Goal: Task Accomplishment & Management: Use online tool/utility

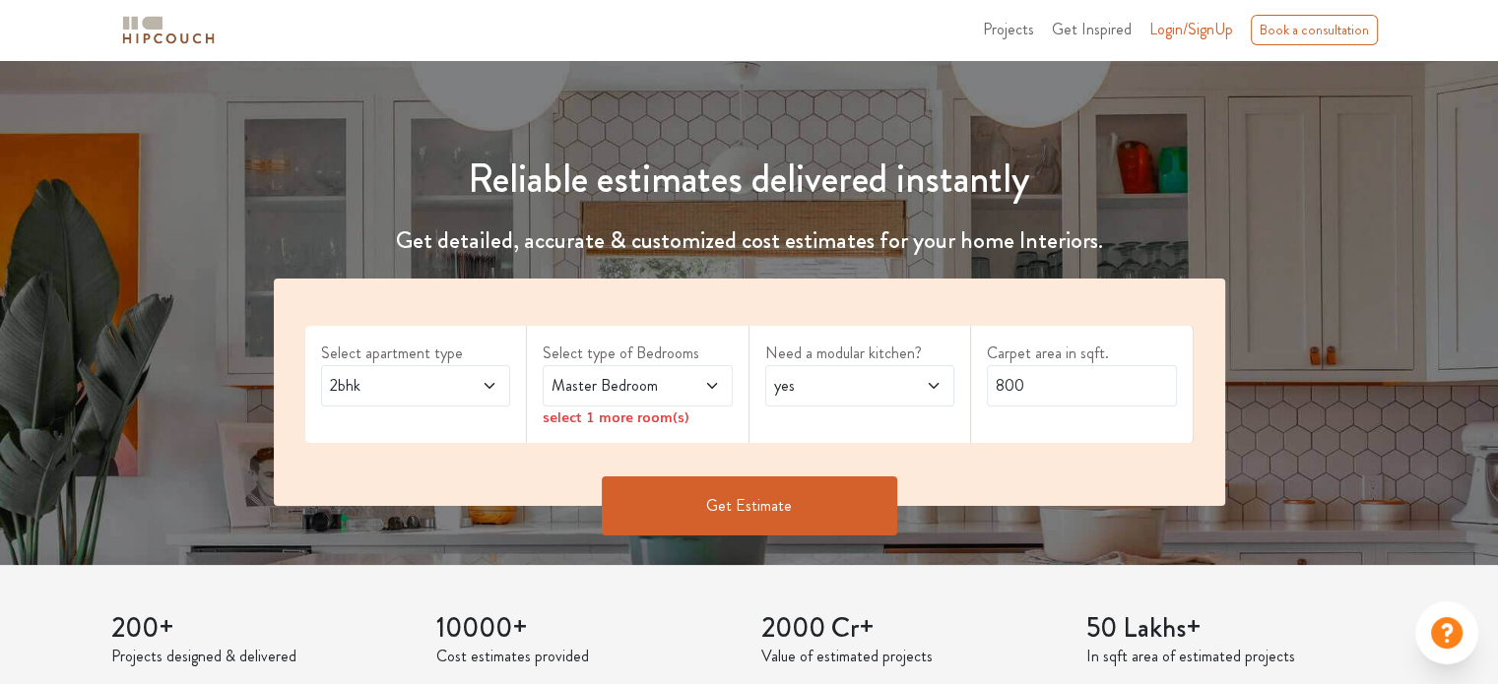
scroll to position [98, 0]
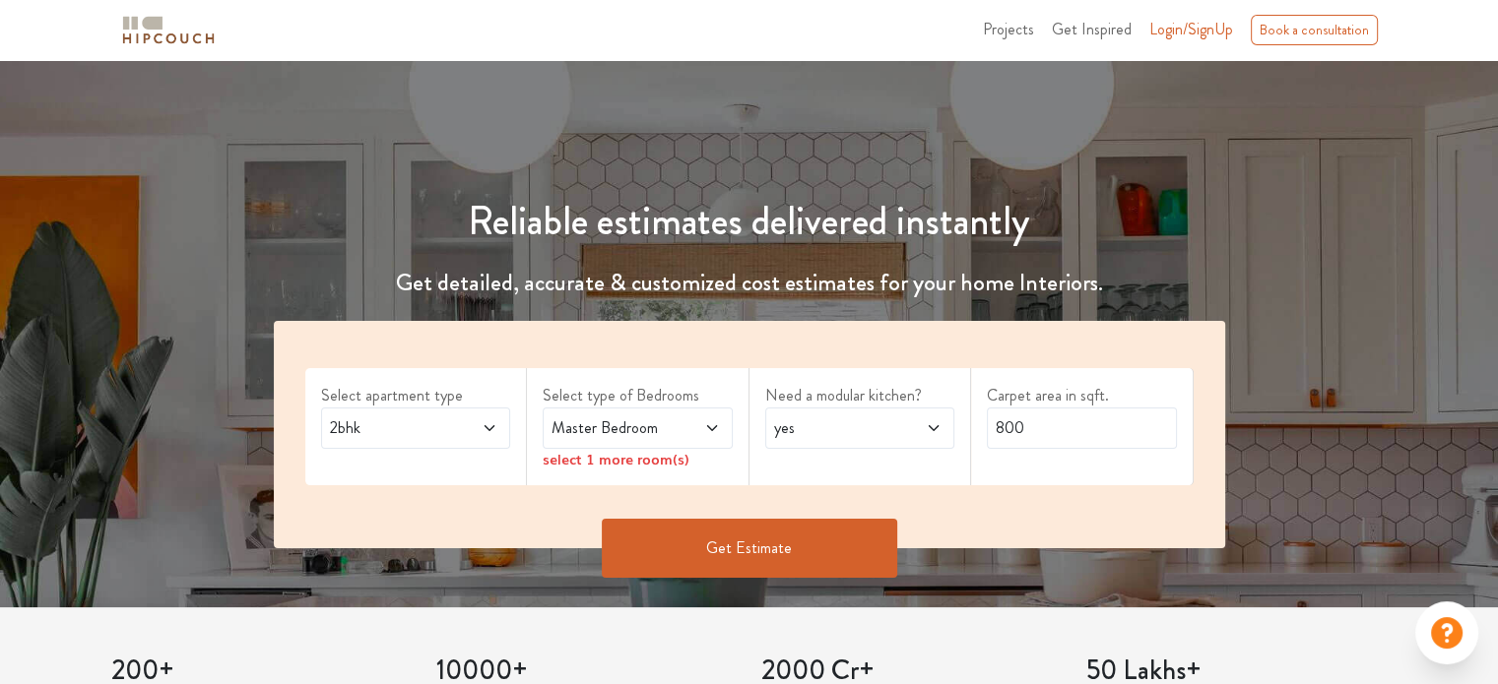
click at [436, 429] on span "2bhk" at bounding box center [390, 428] width 129 height 24
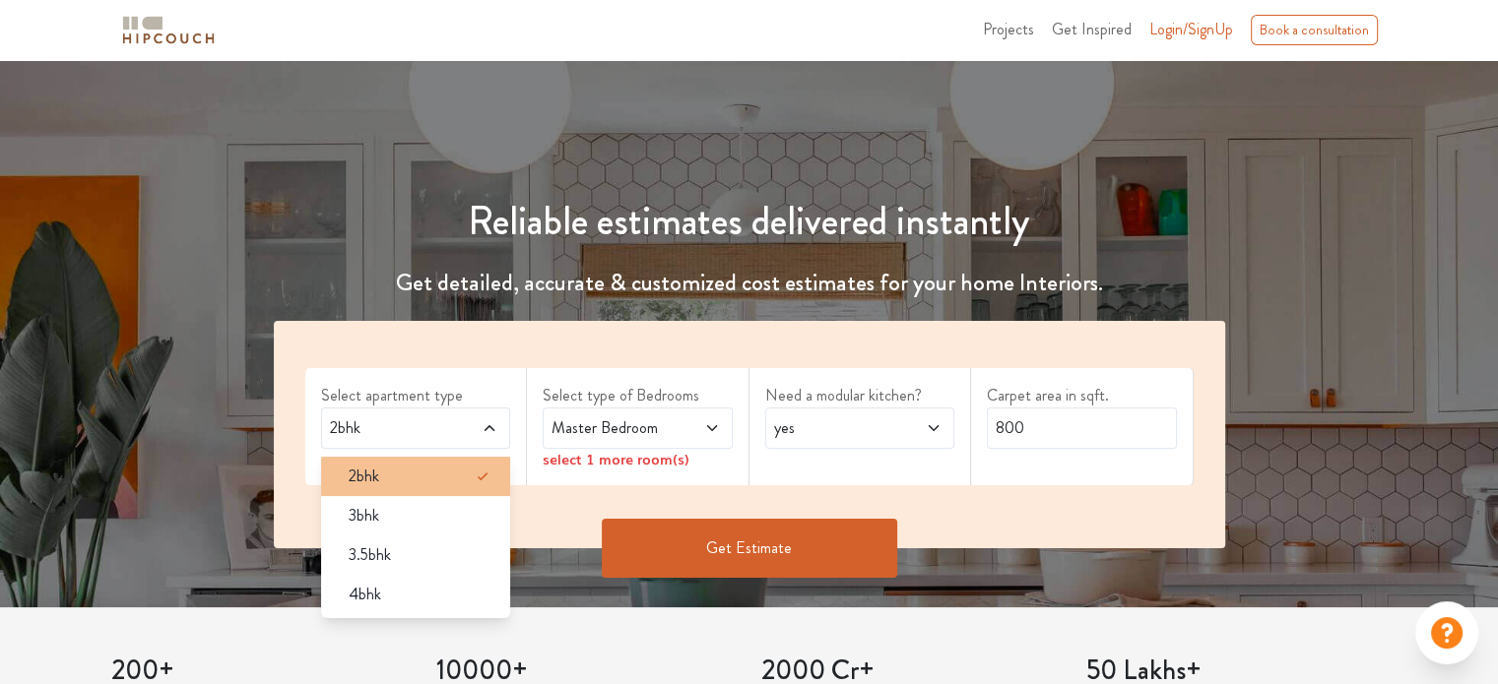
click at [433, 470] on div "2bhk" at bounding box center [422, 477] width 178 height 24
click at [685, 429] on span at bounding box center [697, 428] width 43 height 24
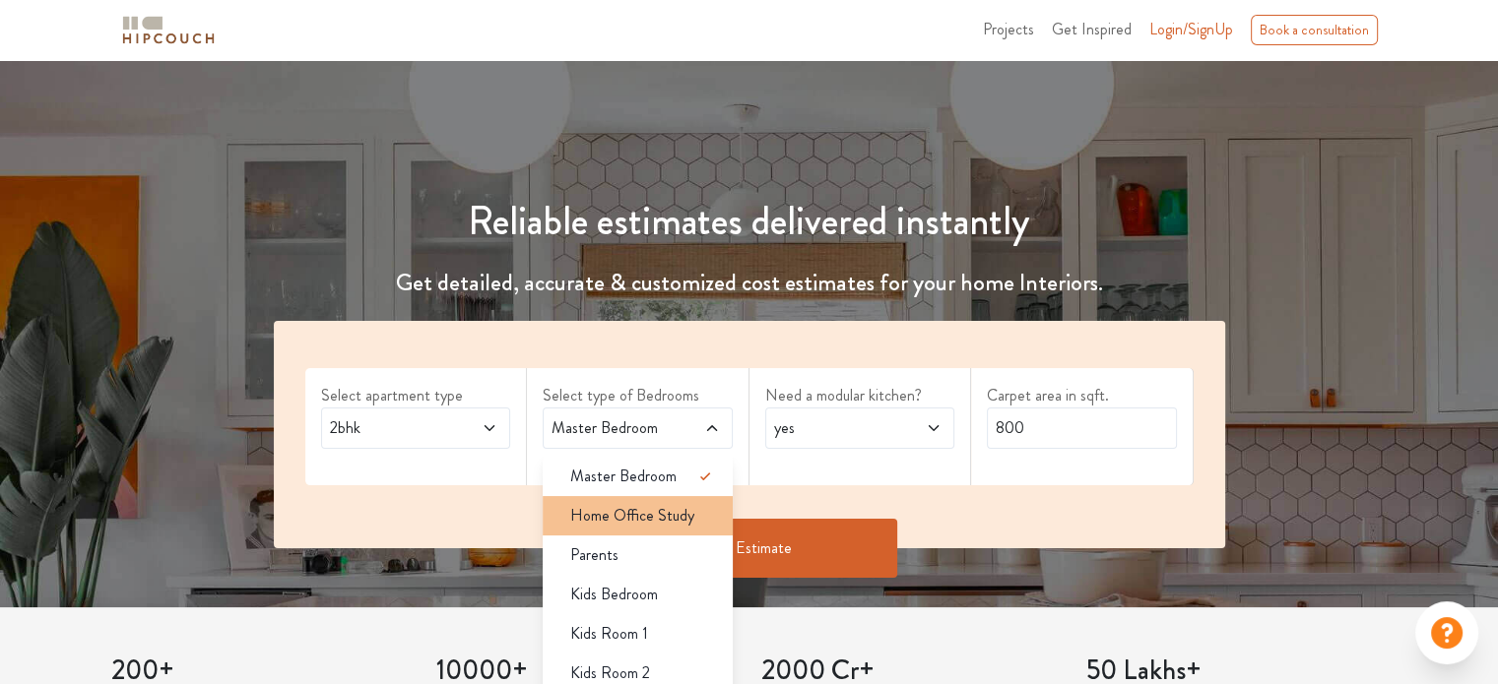
click at [659, 499] on li "Home Office Study" at bounding box center [638, 515] width 190 height 39
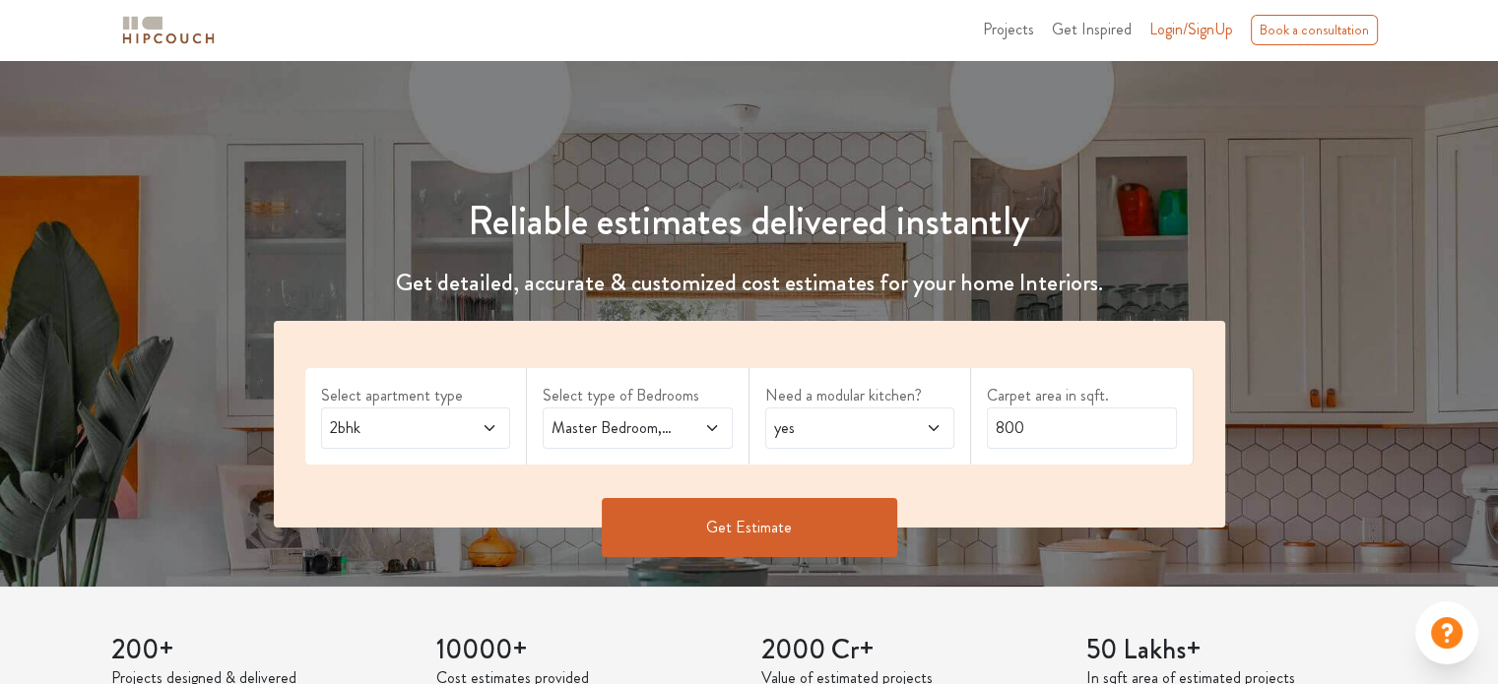
click at [932, 437] on span at bounding box center [919, 428] width 43 height 24
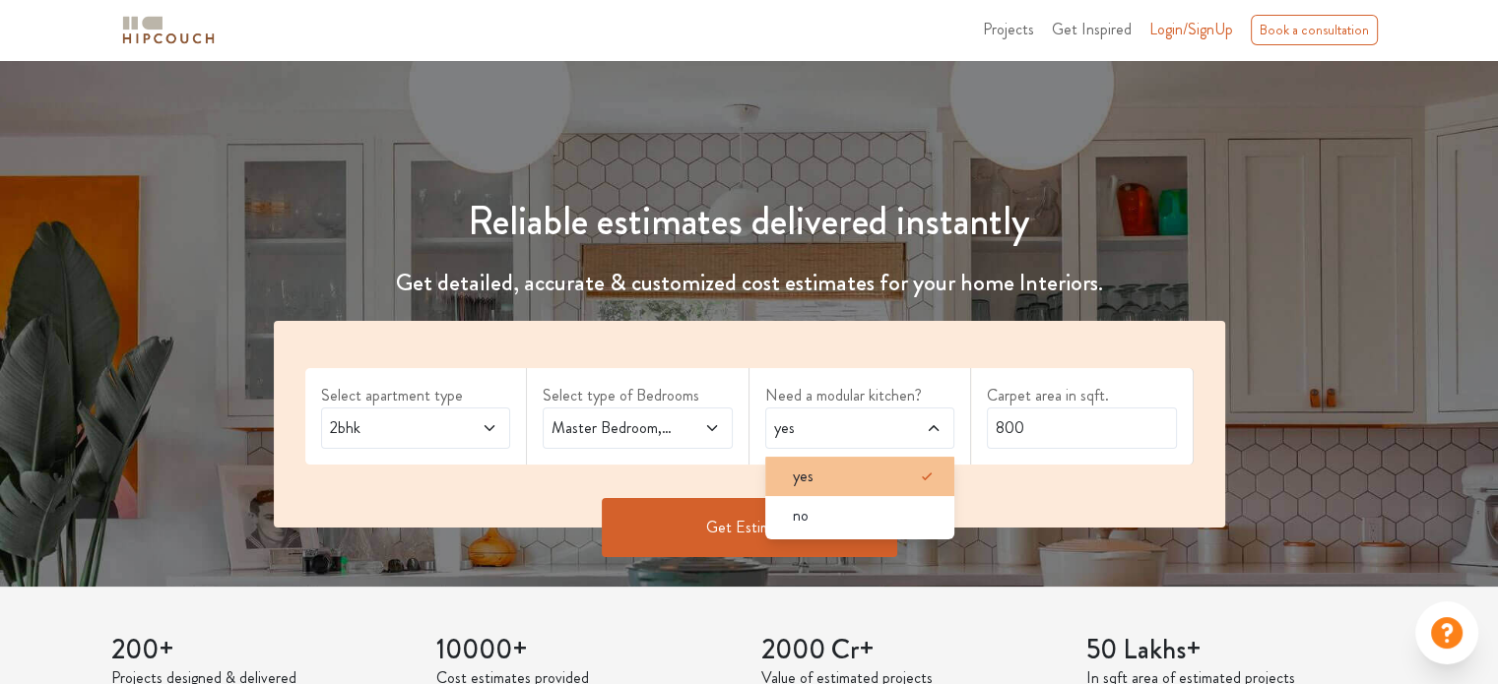
click at [906, 487] on li "yes" at bounding box center [860, 476] width 190 height 39
click at [840, 472] on div "yes" at bounding box center [866, 477] width 178 height 24
click at [1047, 500] on div "Get Estimate" at bounding box center [749, 527] width 975 height 59
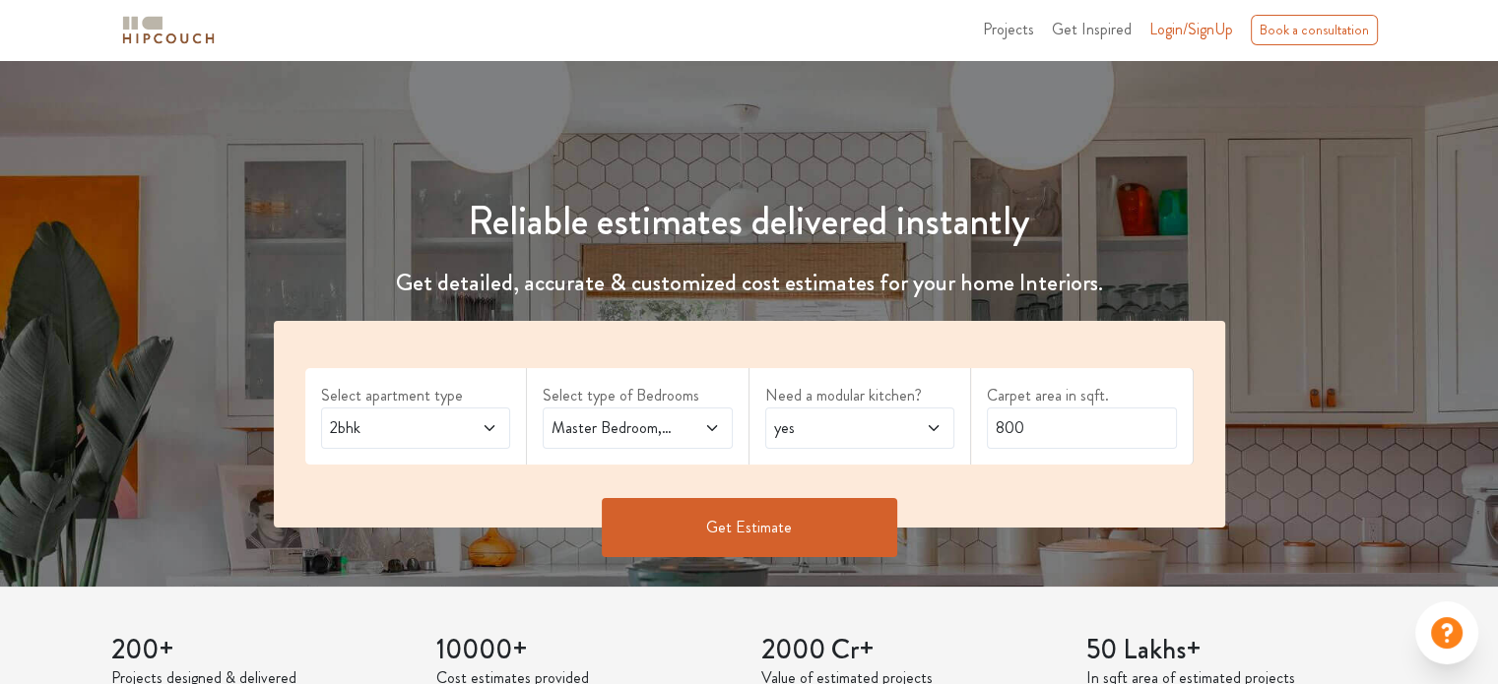
click at [799, 533] on button "Get Estimate" at bounding box center [749, 527] width 295 height 59
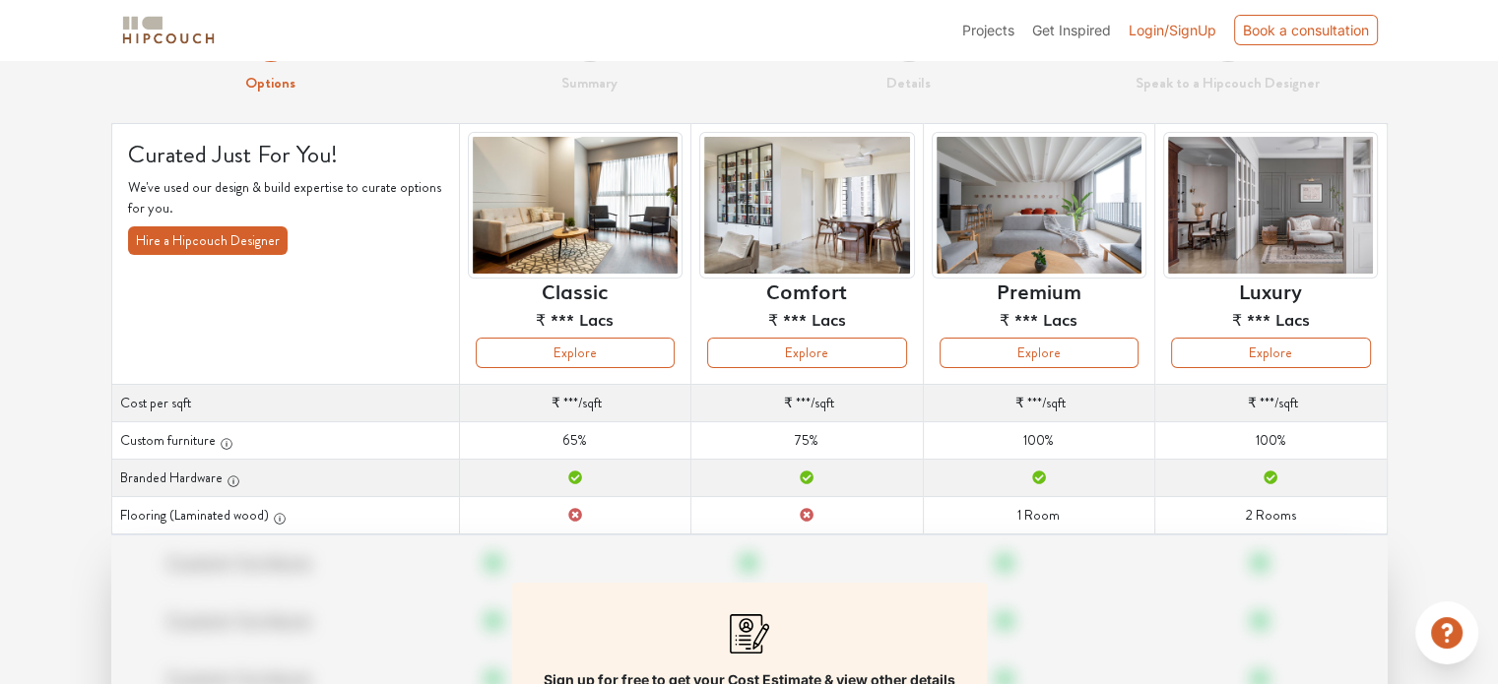
scroll to position [71, 0]
click at [614, 357] on button "Explore" at bounding box center [575, 353] width 199 height 31
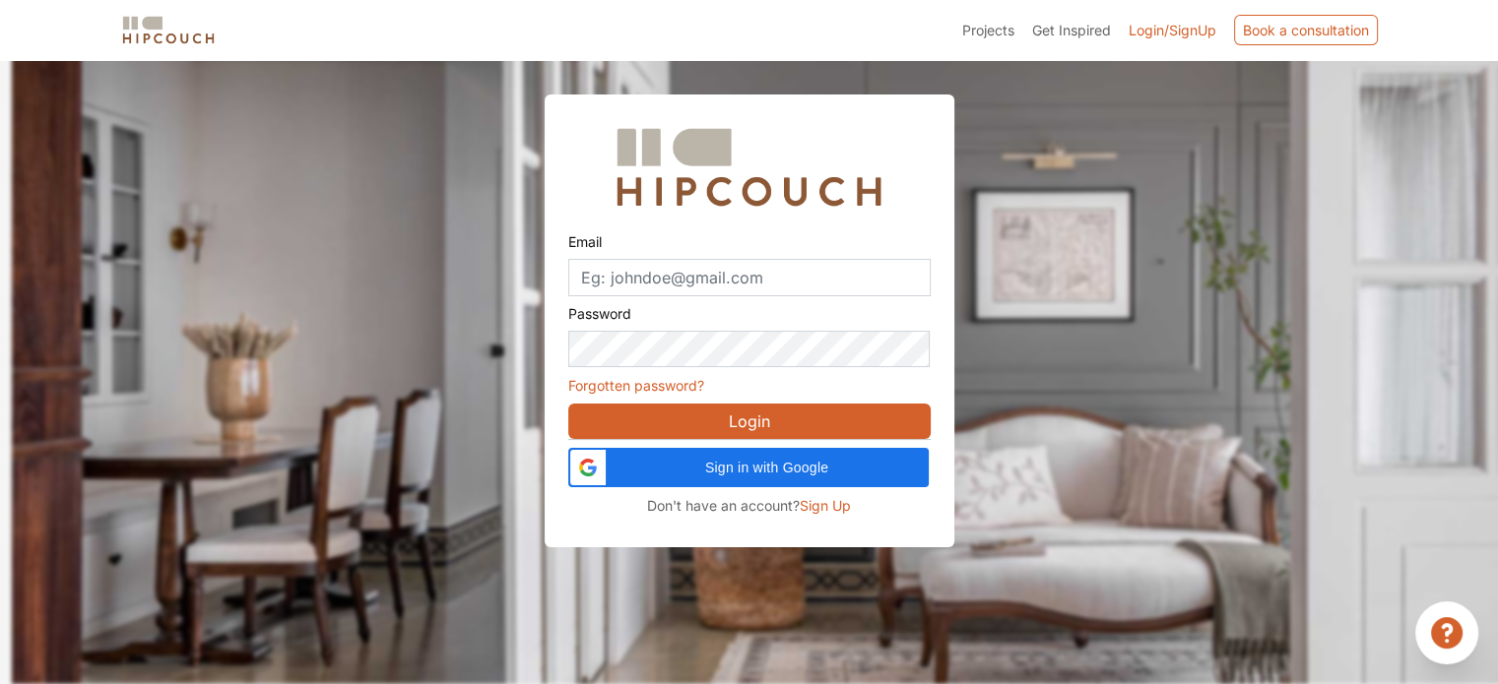
scroll to position [59, 0]
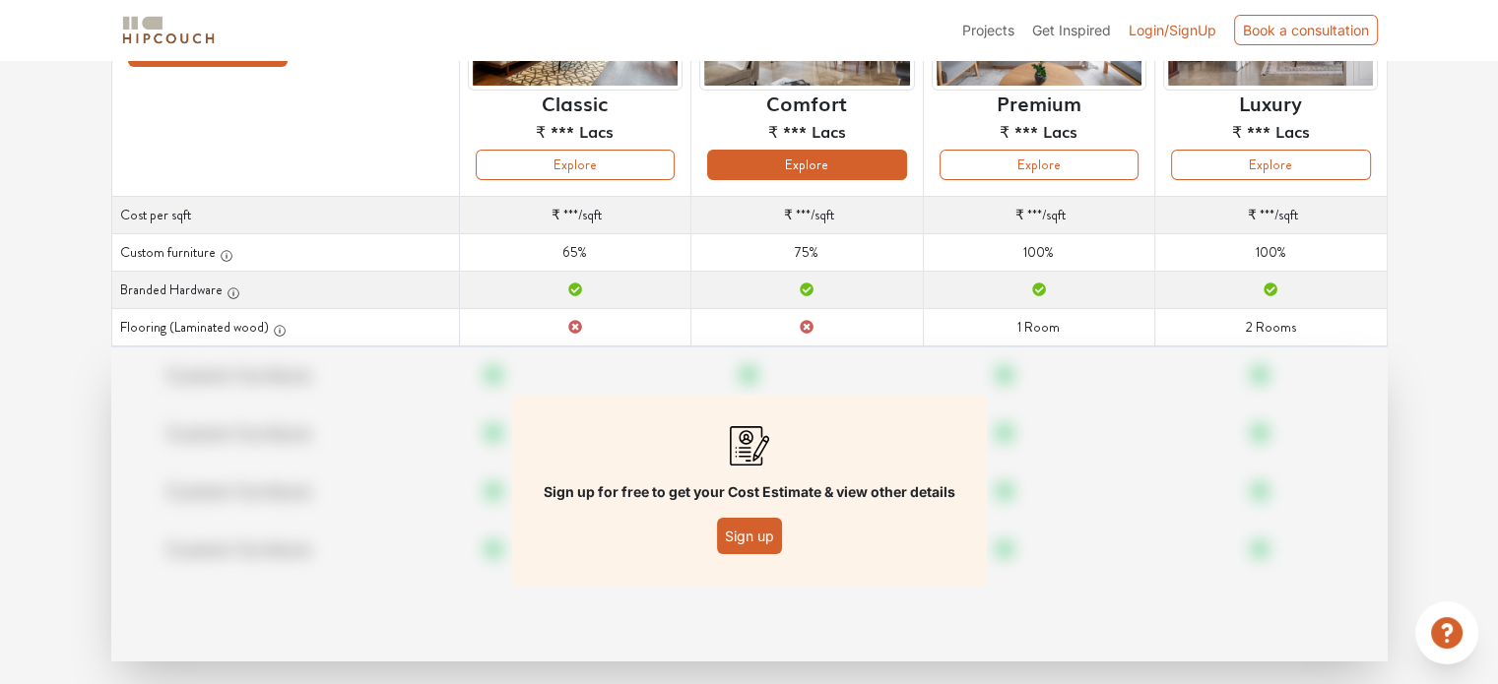
scroll to position [284, 0]
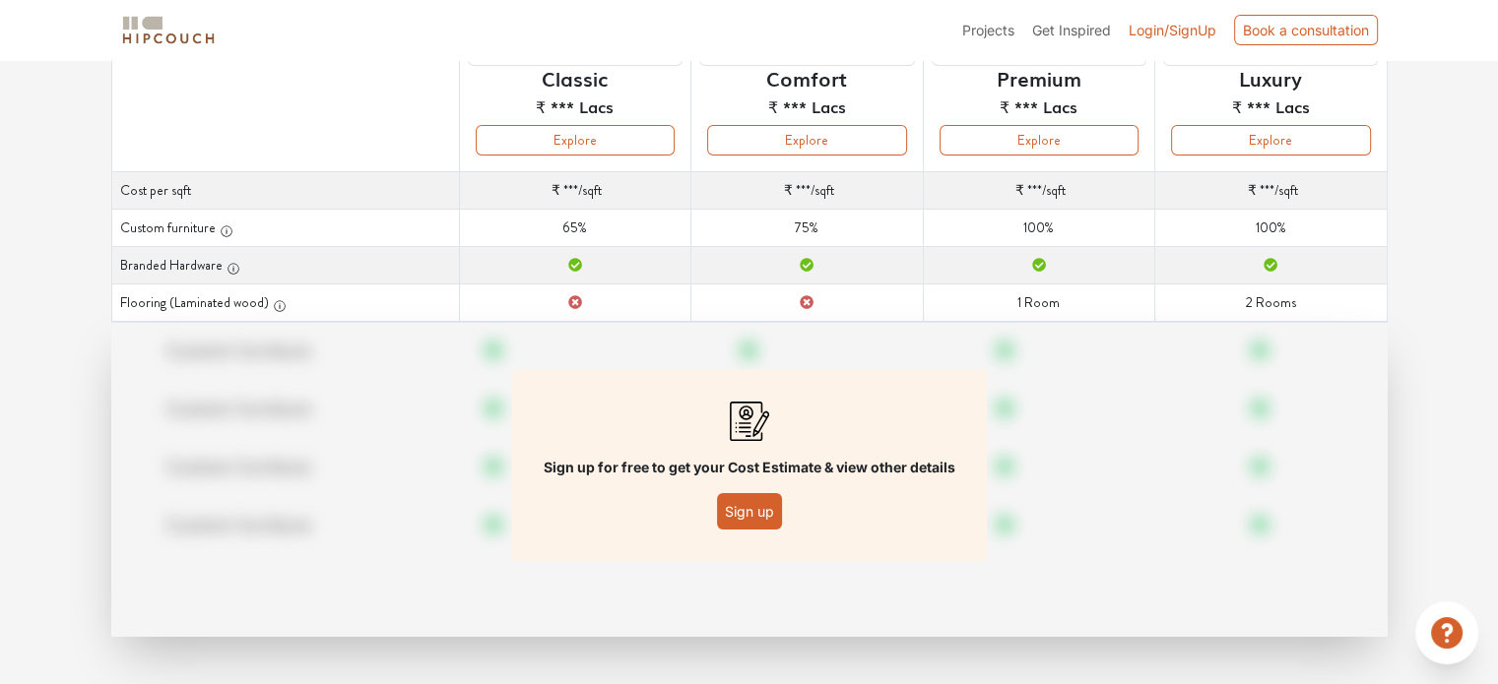
click at [736, 517] on button "Sign up" at bounding box center [749, 511] width 65 height 36
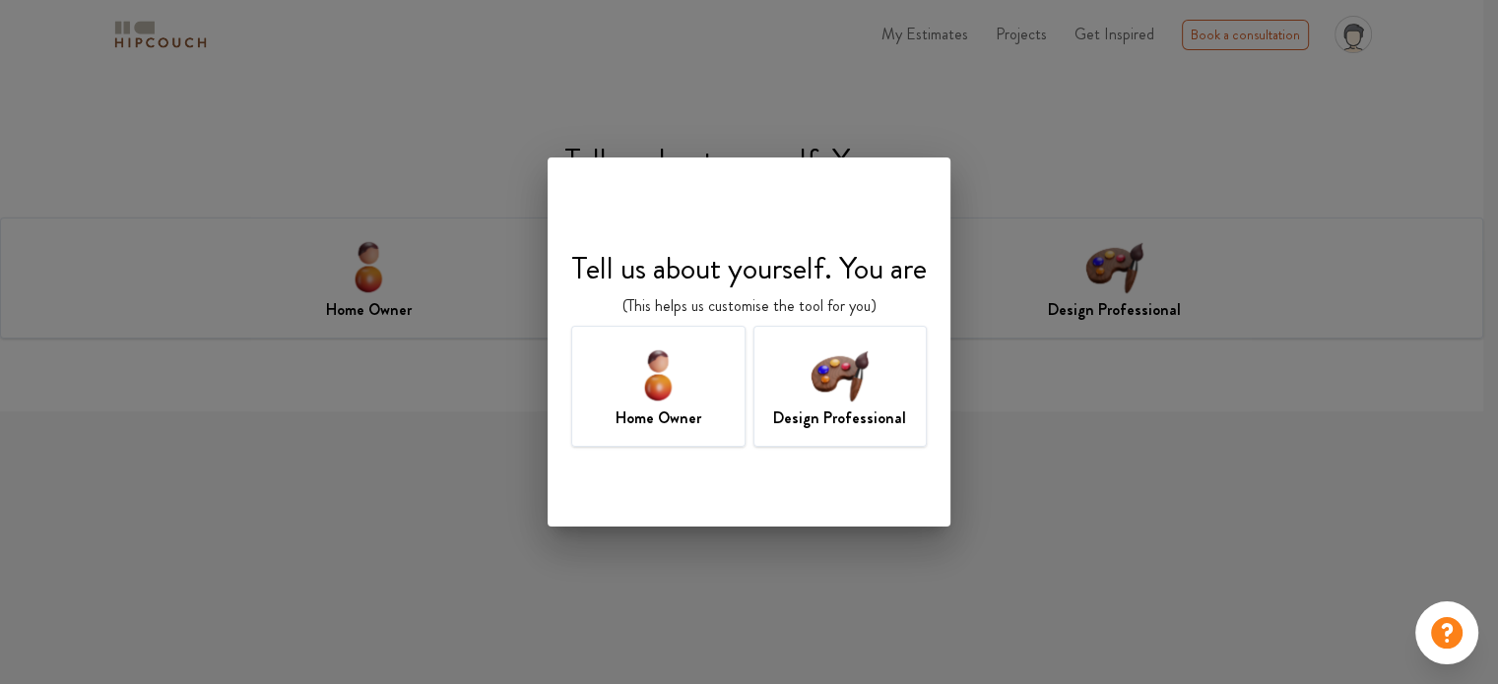
click at [689, 421] on h7 "Home Owner" at bounding box center [658, 419] width 86 height 24
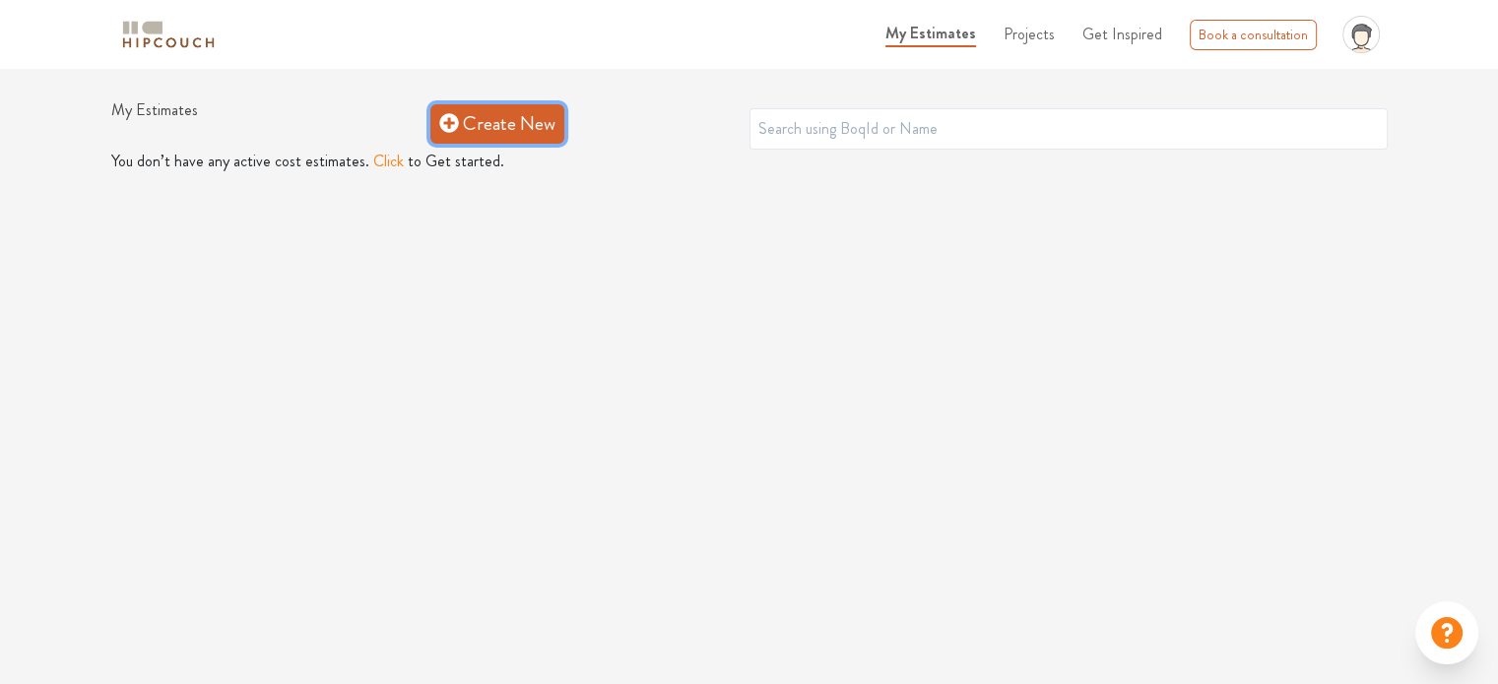
click at [512, 121] on link "Create New" at bounding box center [497, 123] width 134 height 39
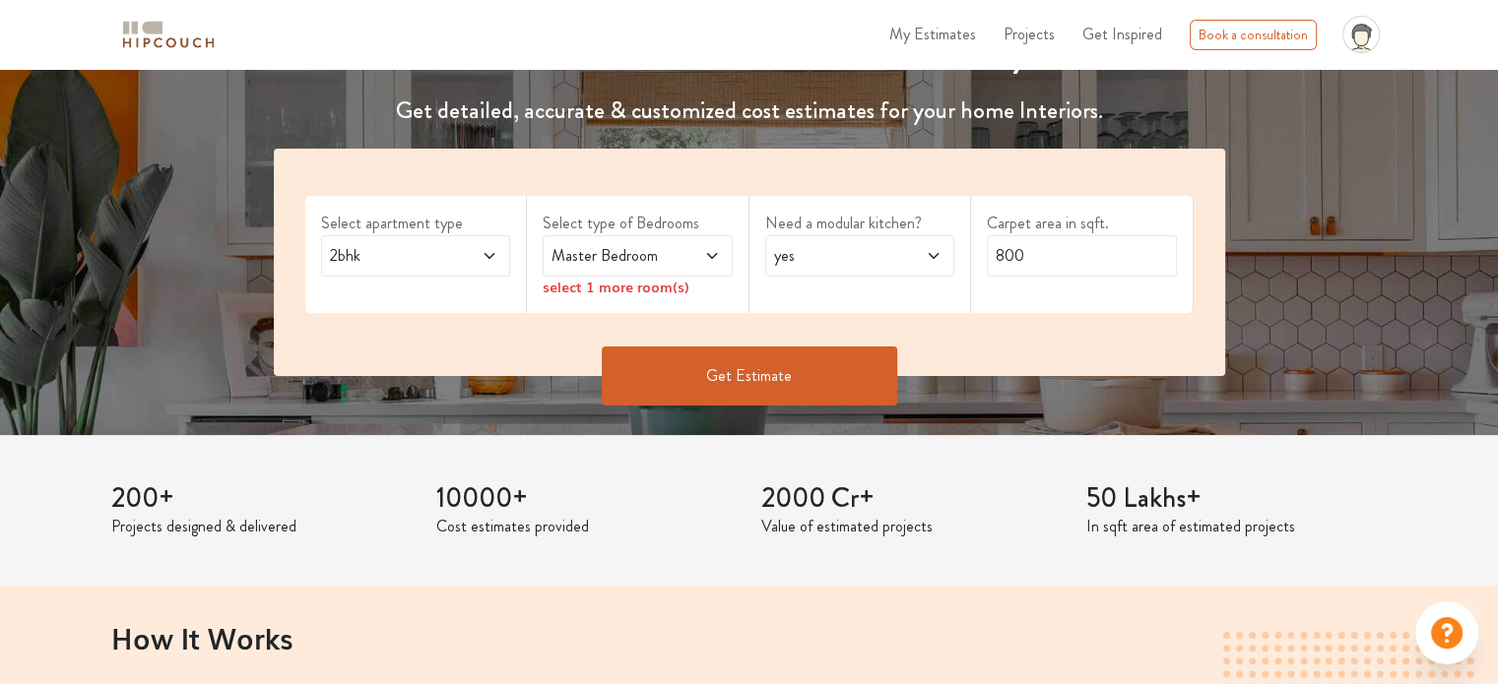
scroll to position [280, 0]
click at [662, 265] on span "Master Bedroom" at bounding box center [611, 256] width 129 height 24
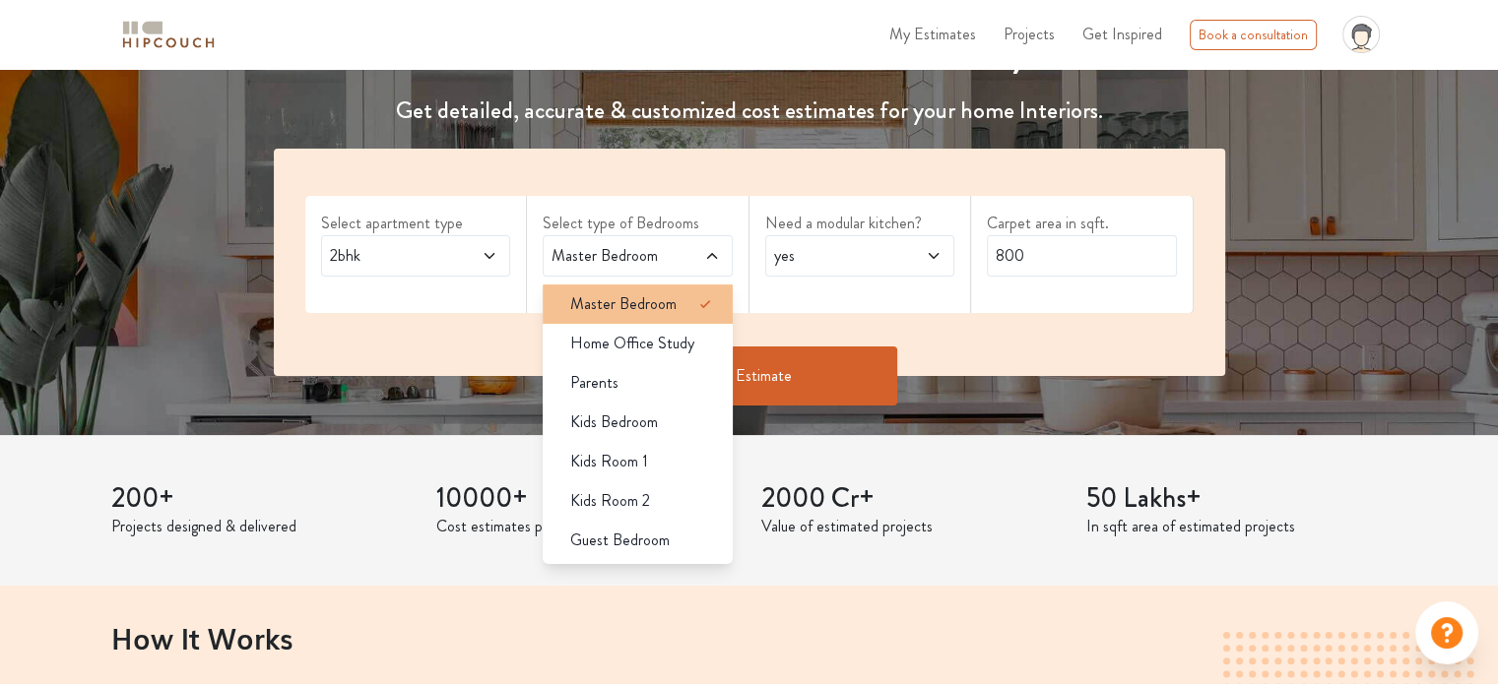
click at [643, 320] on li "Master Bedroom" at bounding box center [638, 304] width 190 height 39
click at [657, 306] on span "Master Bedroom" at bounding box center [623, 304] width 106 height 24
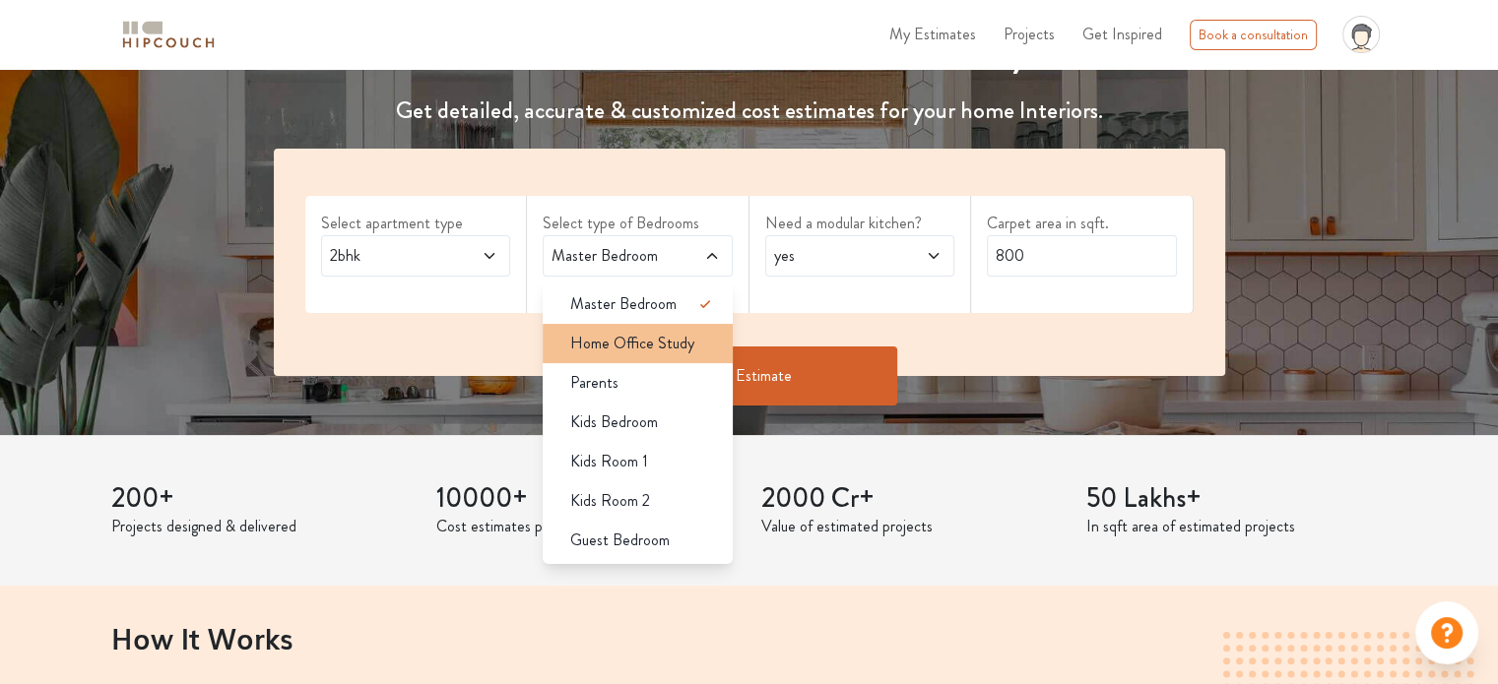
click at [653, 350] on span "Home Office Study" at bounding box center [632, 344] width 124 height 24
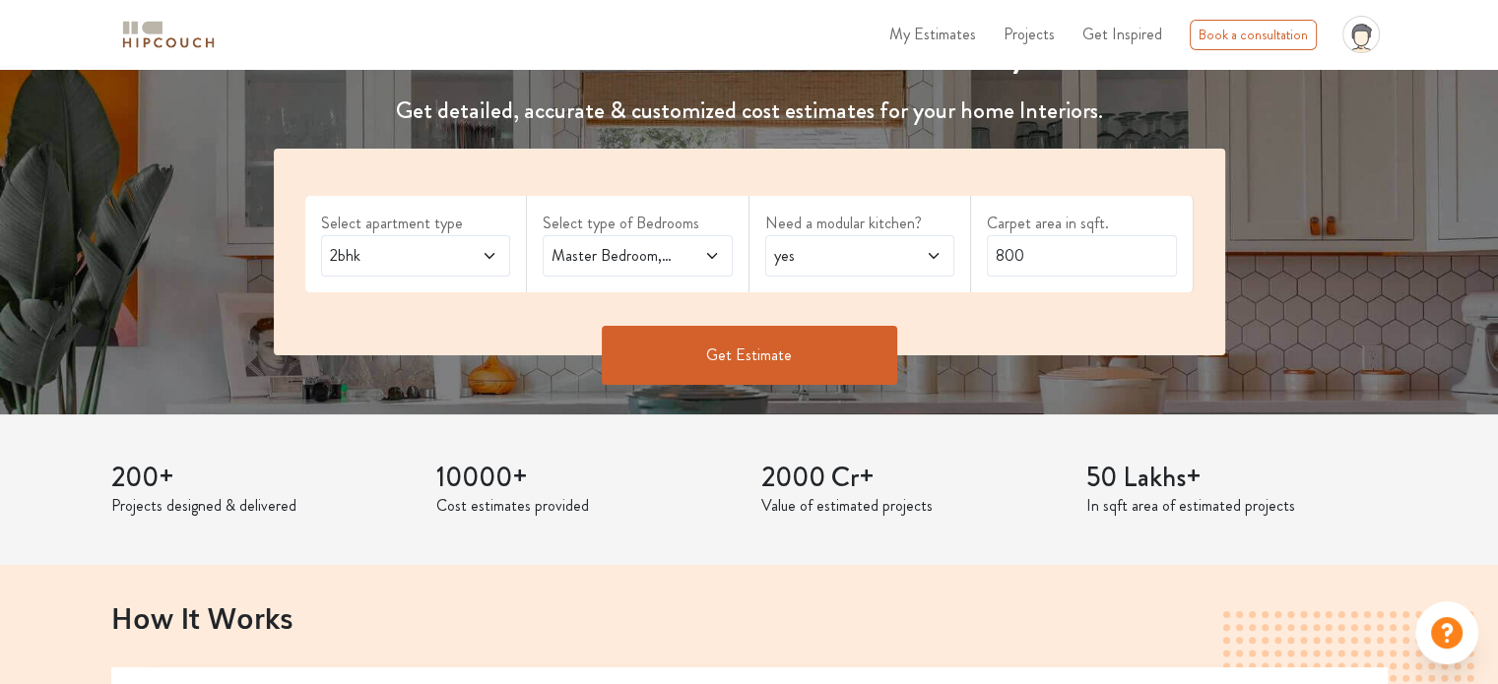
click at [721, 359] on button "Get Estimate" at bounding box center [749, 355] width 295 height 59
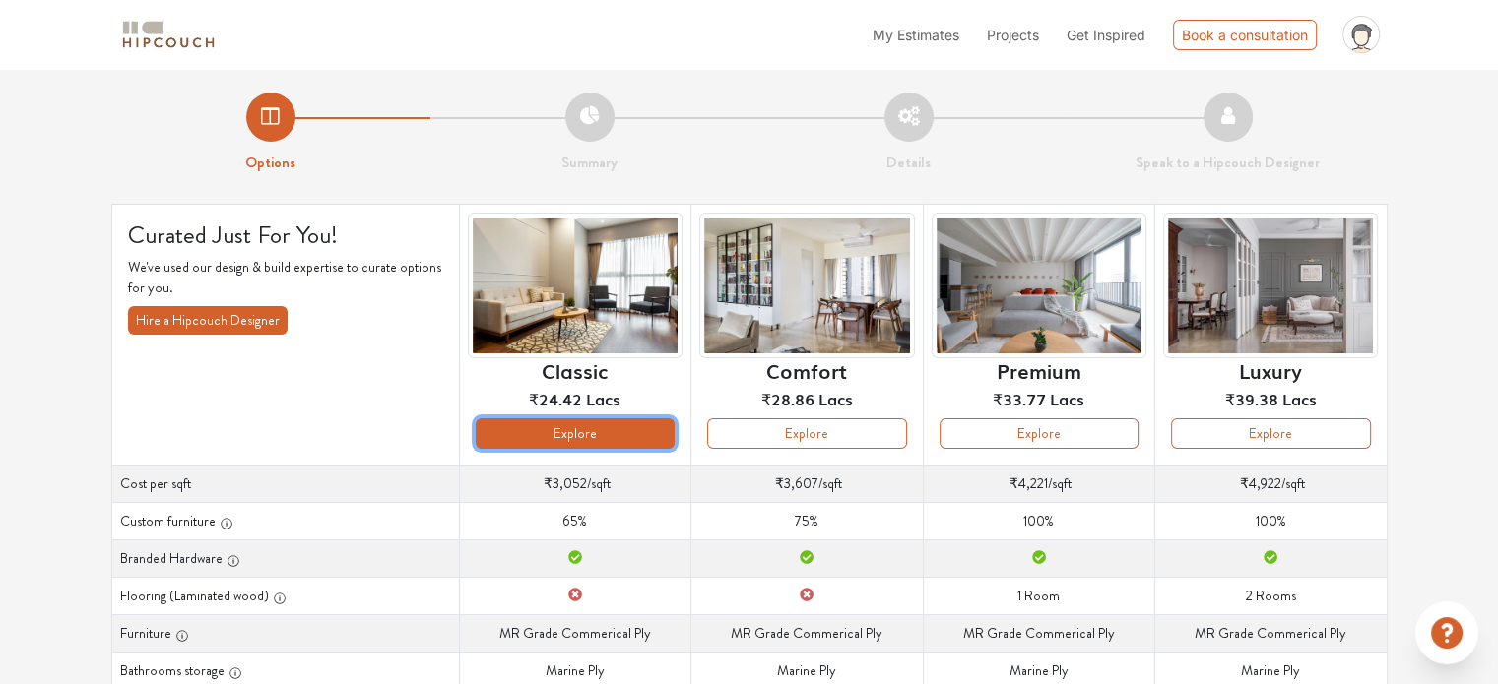
click at [589, 443] on button "Explore" at bounding box center [575, 433] width 199 height 31
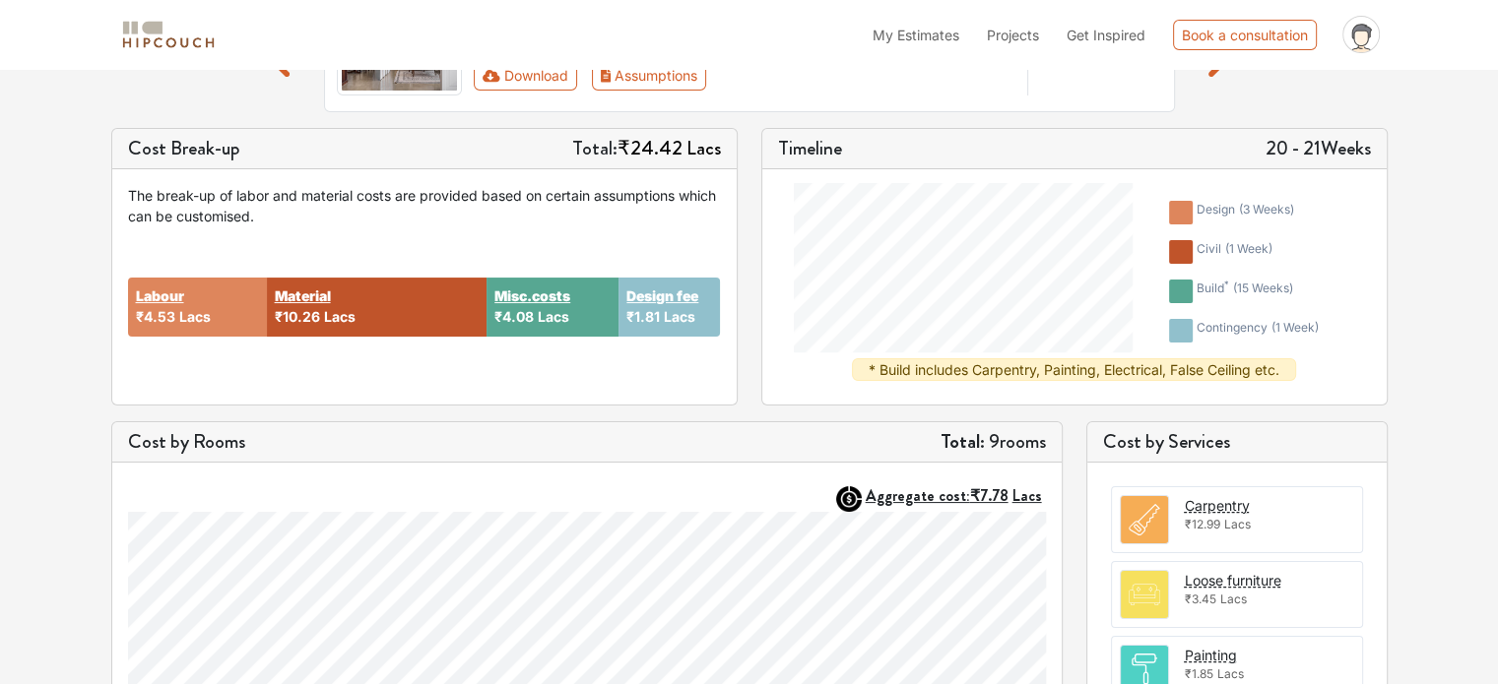
scroll to position [232, 0]
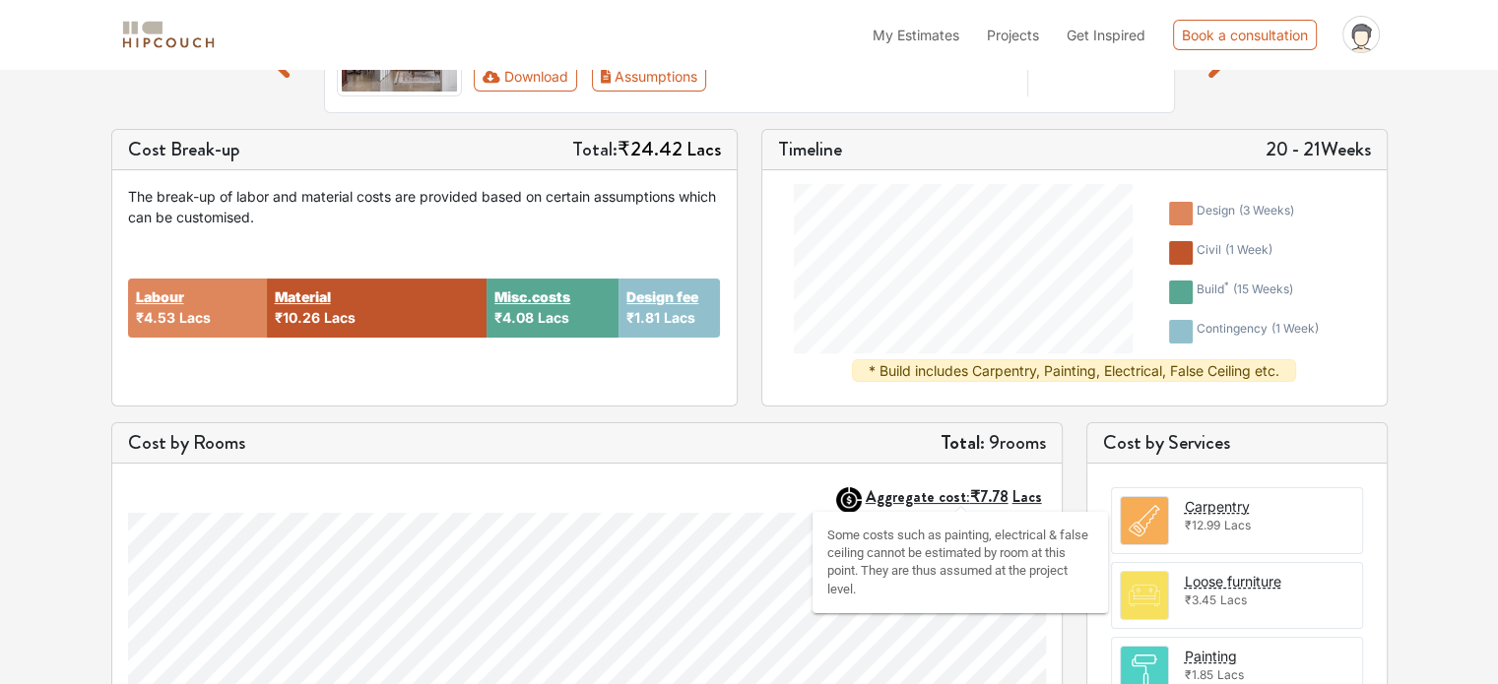
click at [943, 499] on strong "Aggregate cost: ₹7.78 Lacs" at bounding box center [953, 496] width 176 height 23
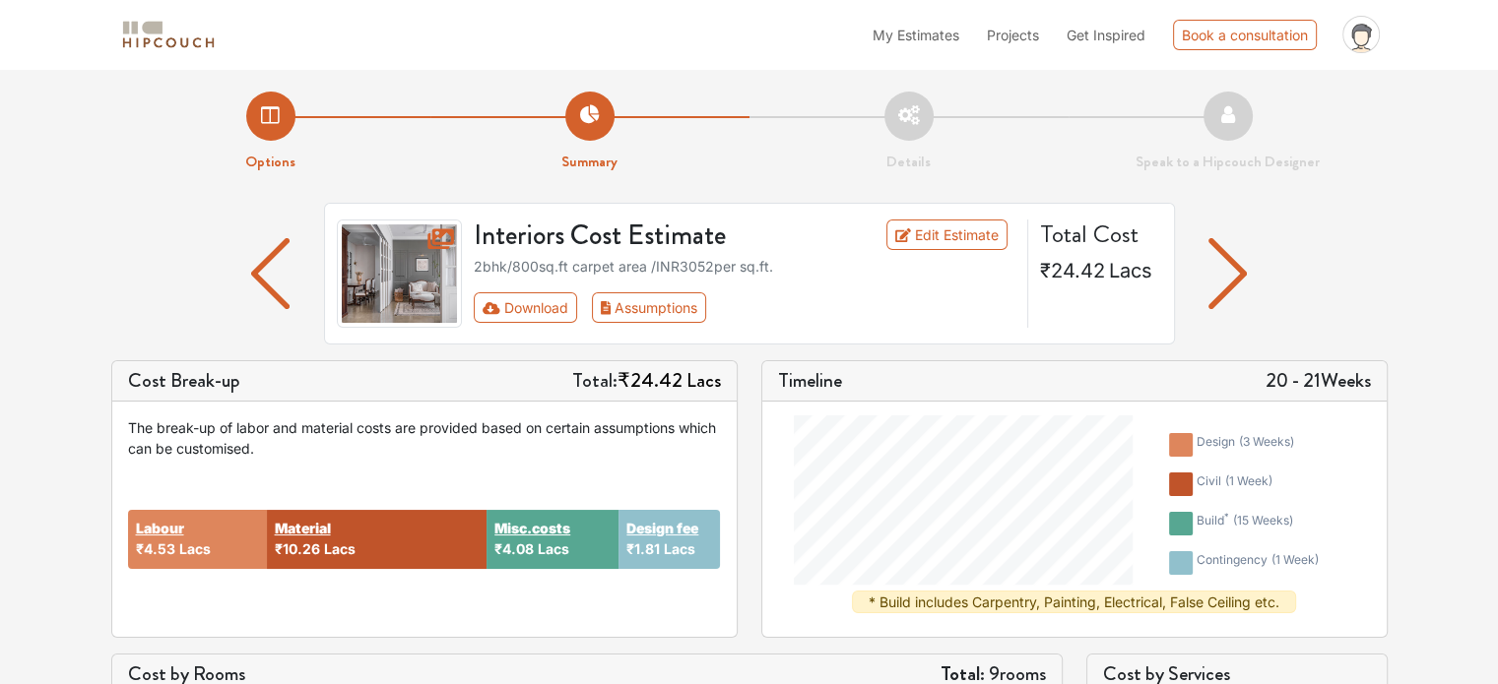
scroll to position [0, 0]
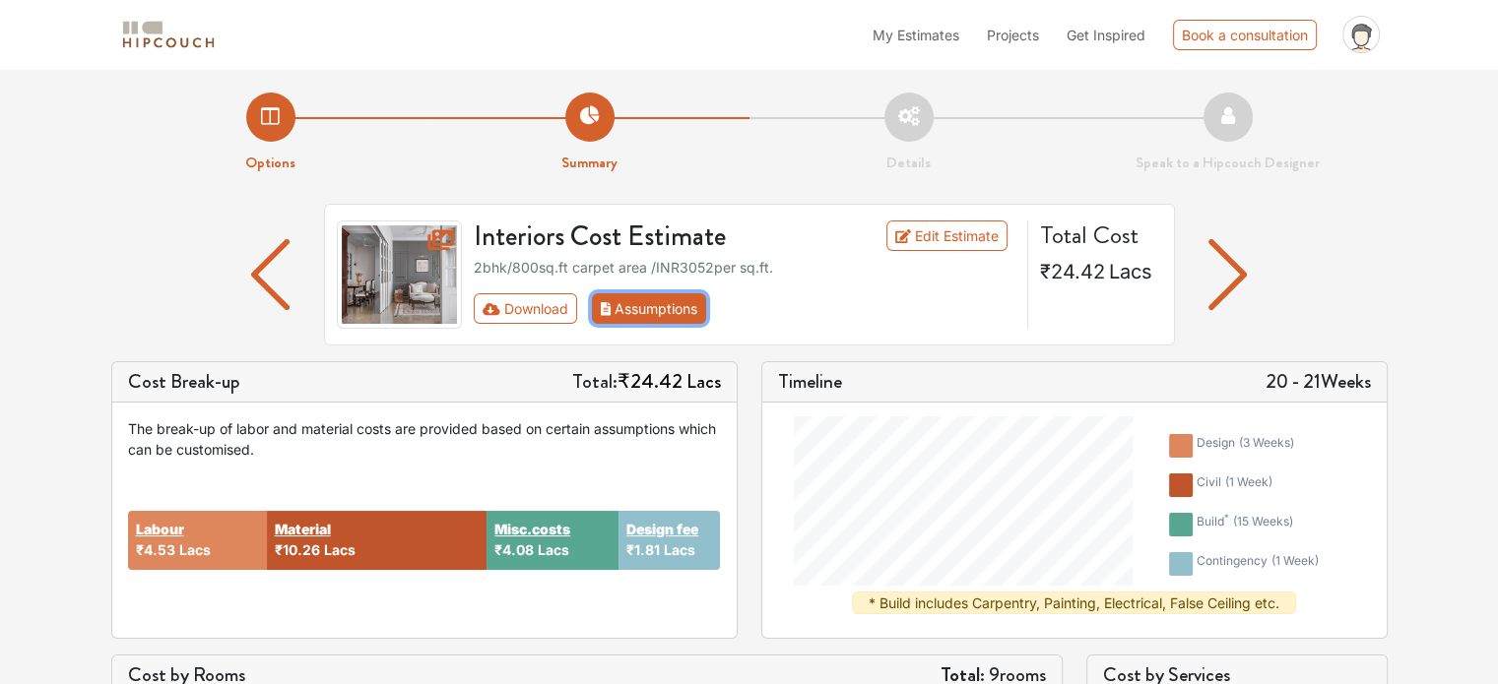
click at [631, 318] on button "Assumptions" at bounding box center [649, 308] width 115 height 31
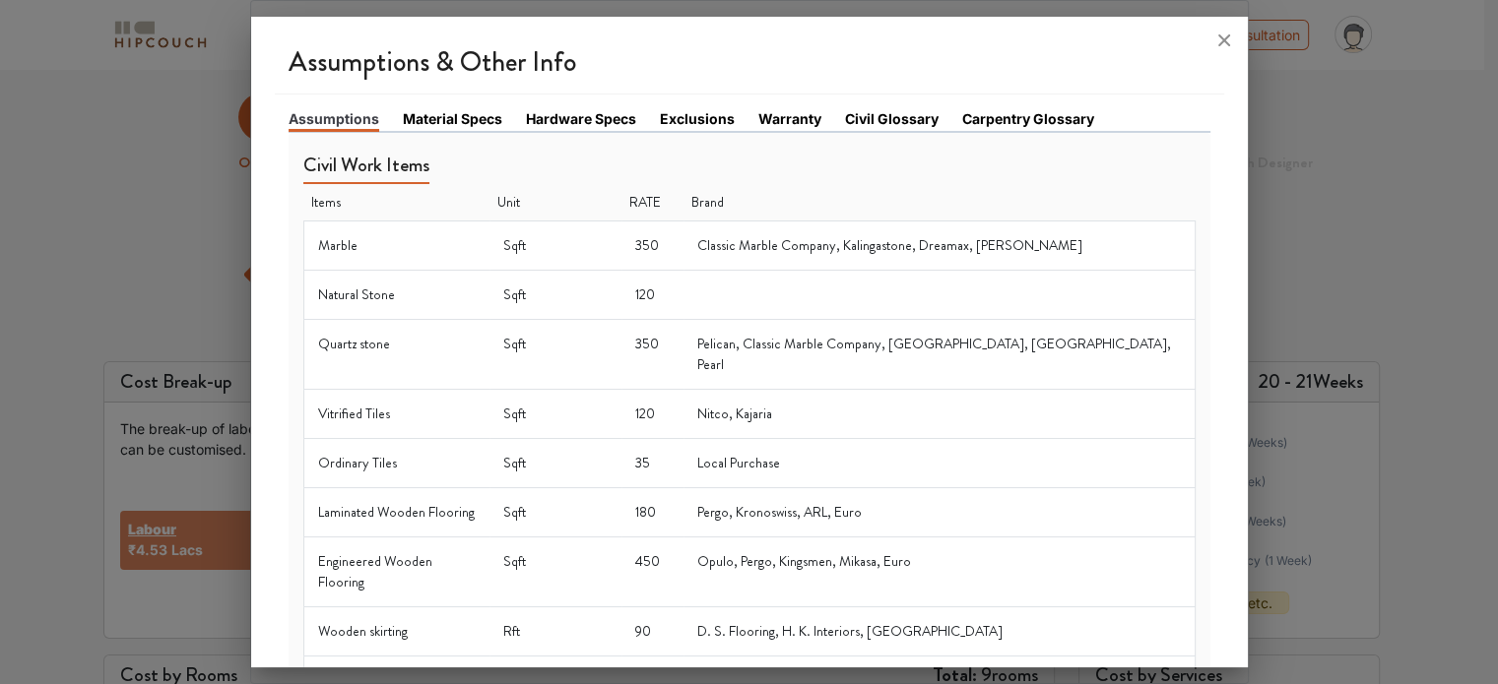
click at [733, 341] on td "Pelican, Classic Marble Company, Kalingastone, Alicante, Pearl" at bounding box center [938, 354] width 511 height 70
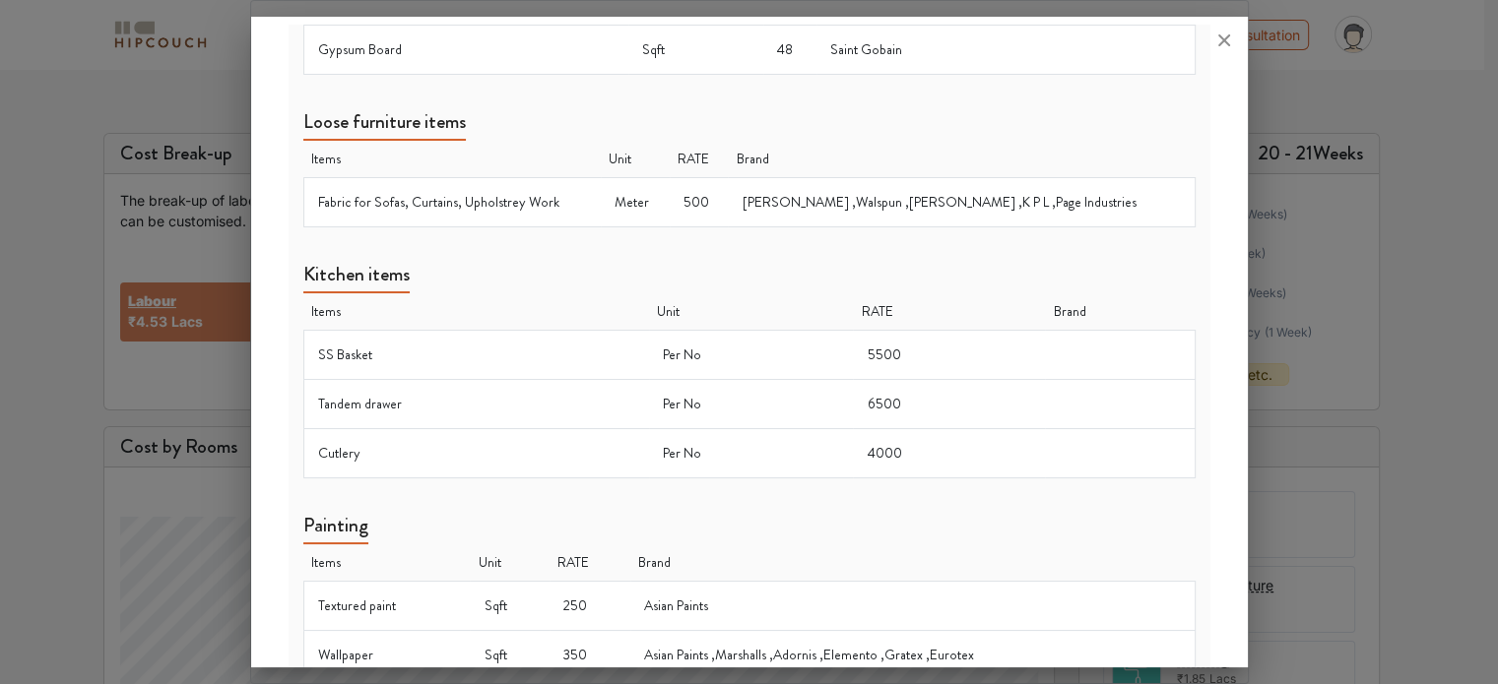
scroll to position [234, 0]
click at [1372, 329] on div at bounding box center [749, 342] width 1498 height 684
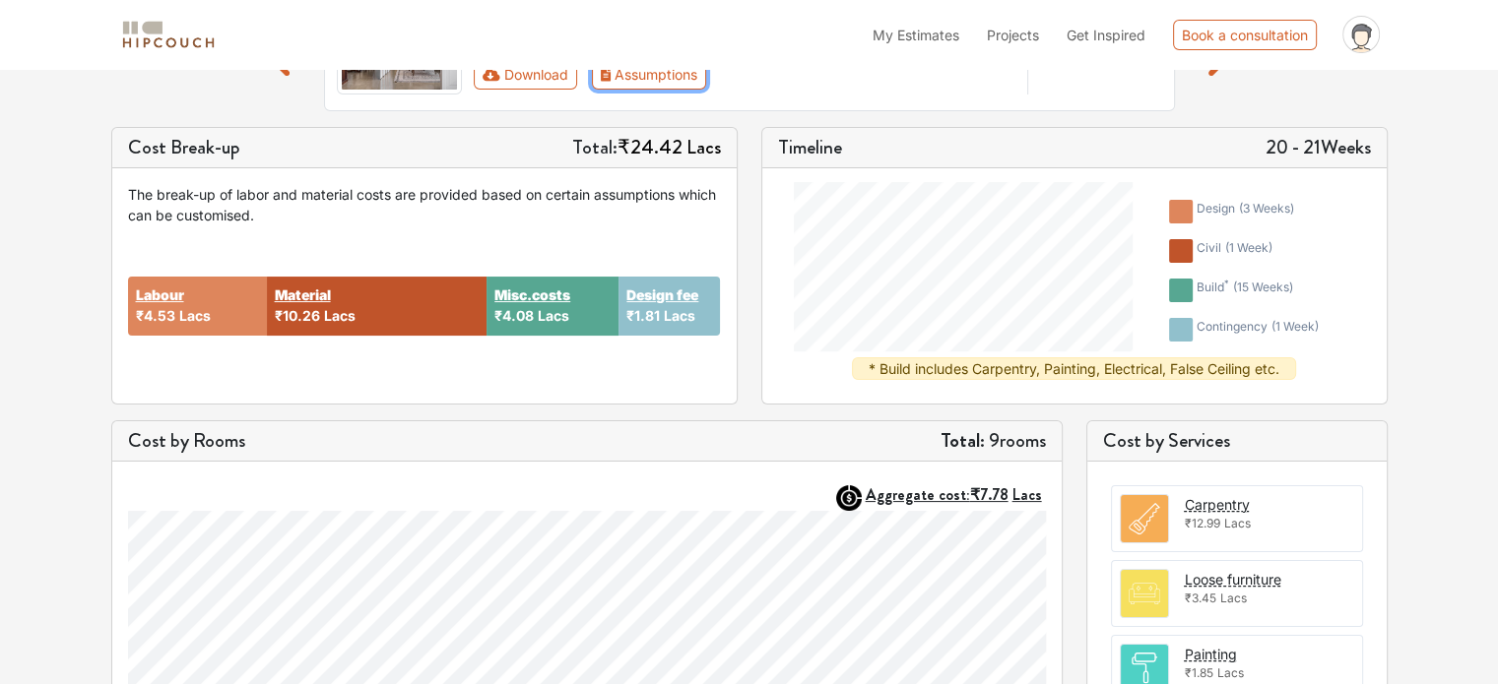
scroll to position [0, 0]
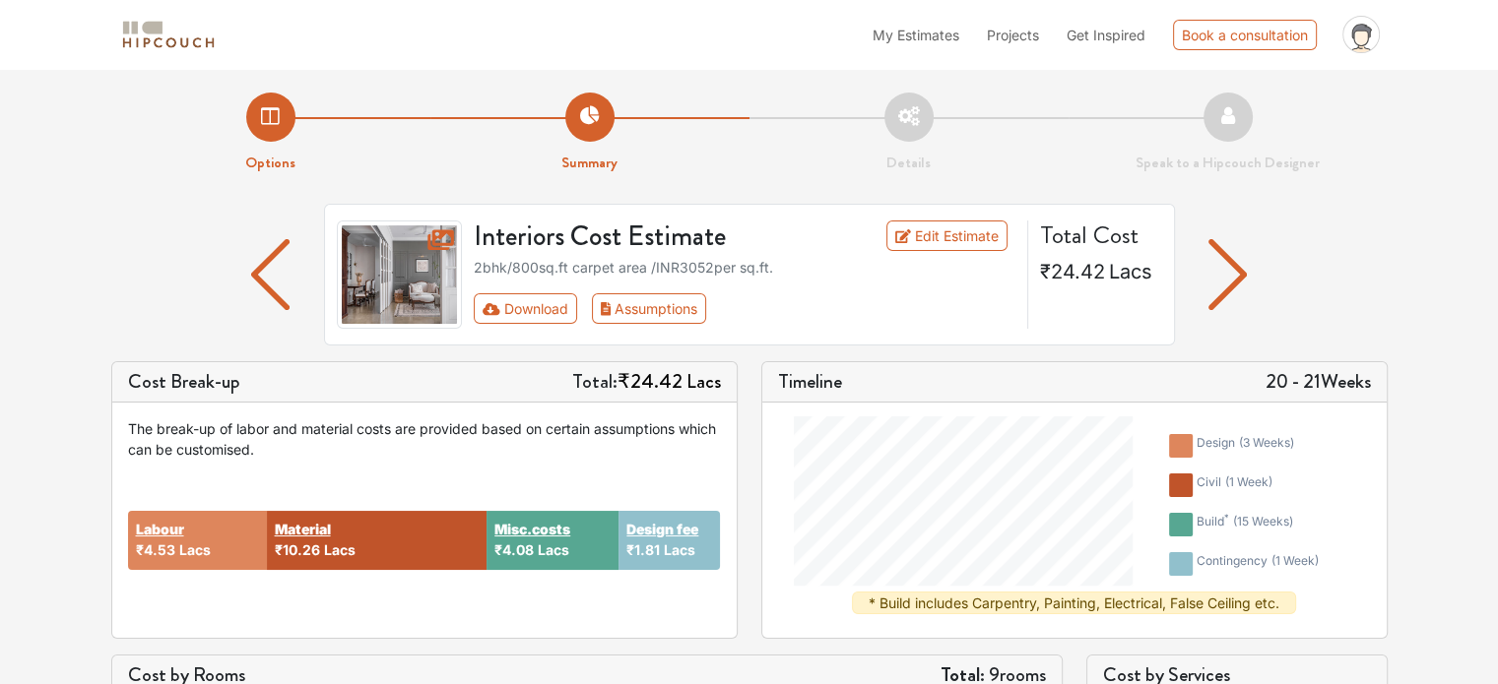
click at [1231, 276] on img "button" at bounding box center [1227, 274] width 38 height 71
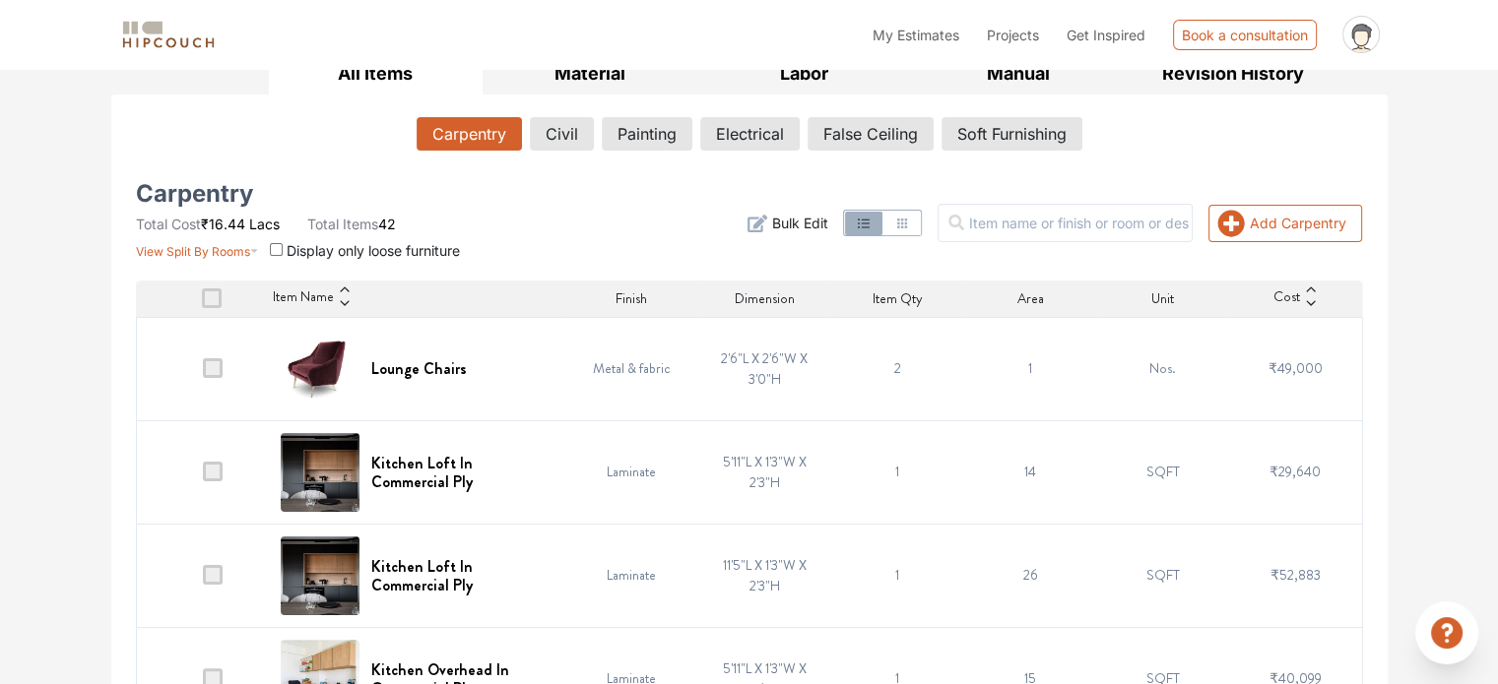
scroll to position [311, 0]
click at [205, 293] on span at bounding box center [212, 297] width 20 height 20
click at [202, 302] on input "checkbox" at bounding box center [202, 302] width 0 height 0
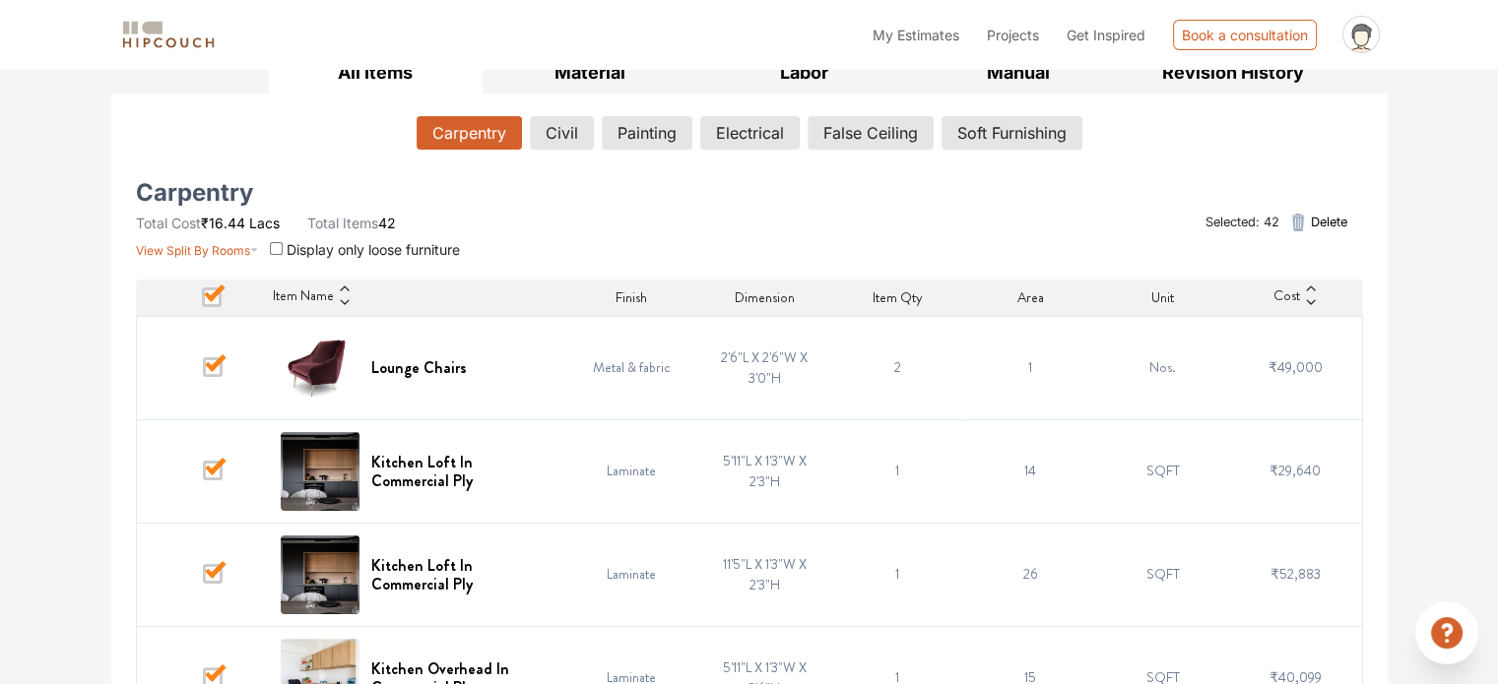
click at [209, 295] on span at bounding box center [212, 297] width 20 height 20
click at [202, 302] on input "checkbox" at bounding box center [202, 302] width 0 height 0
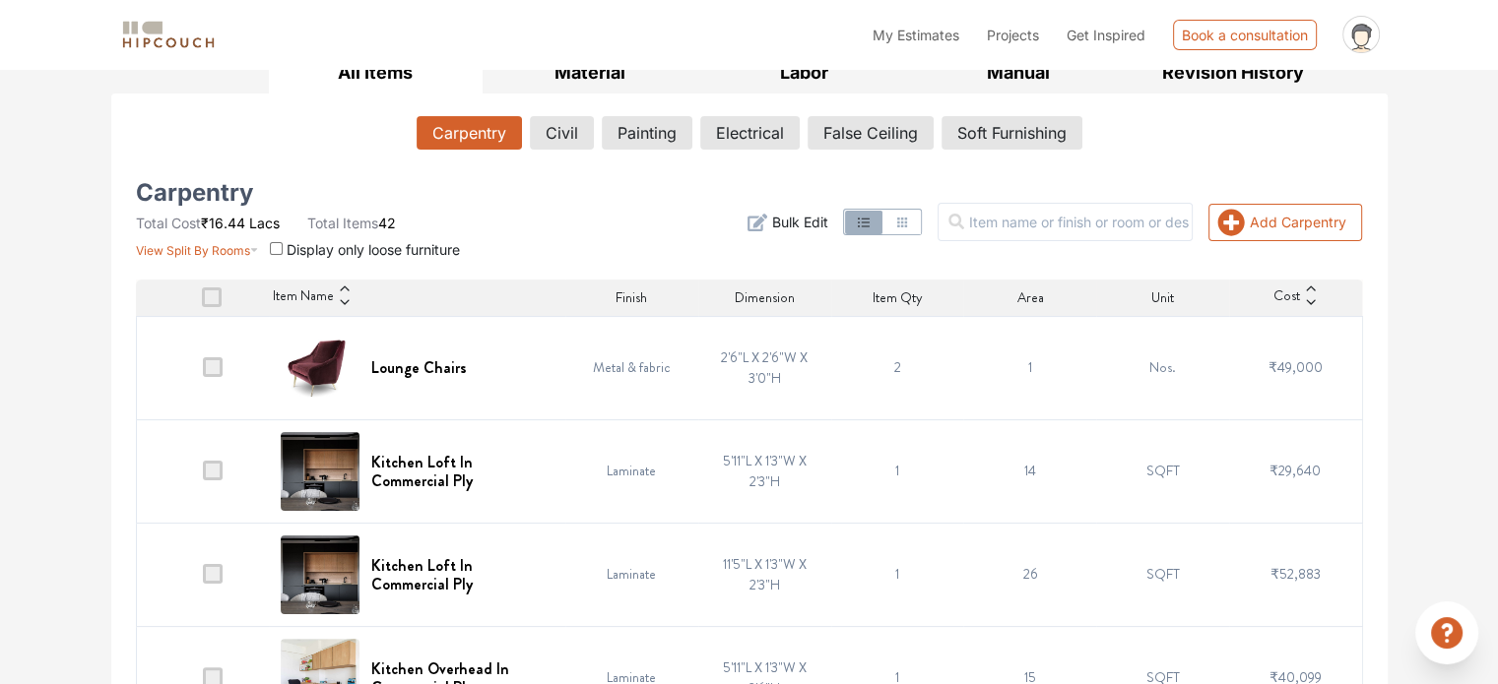
click at [209, 295] on span at bounding box center [212, 297] width 20 height 20
click at [202, 302] on input "checkbox" at bounding box center [202, 302] width 0 height 0
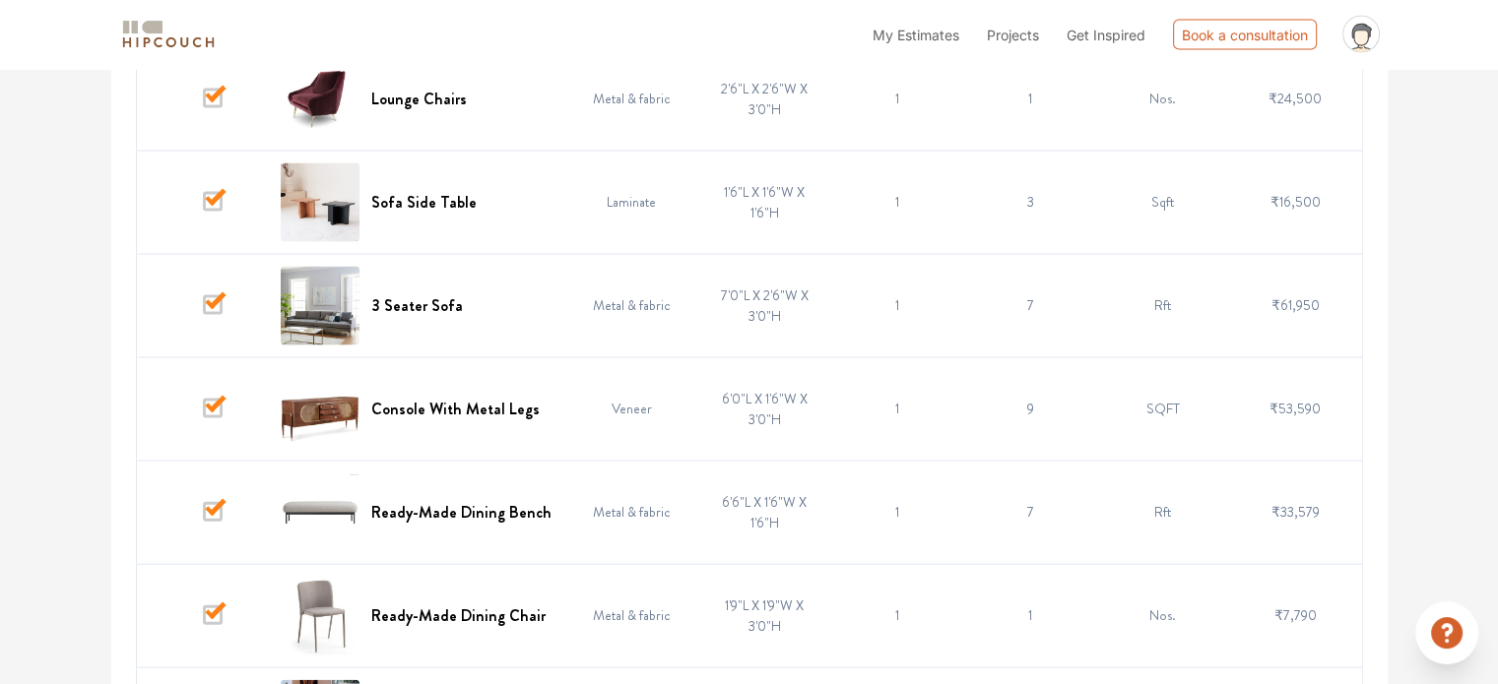
scroll to position [4291, 0]
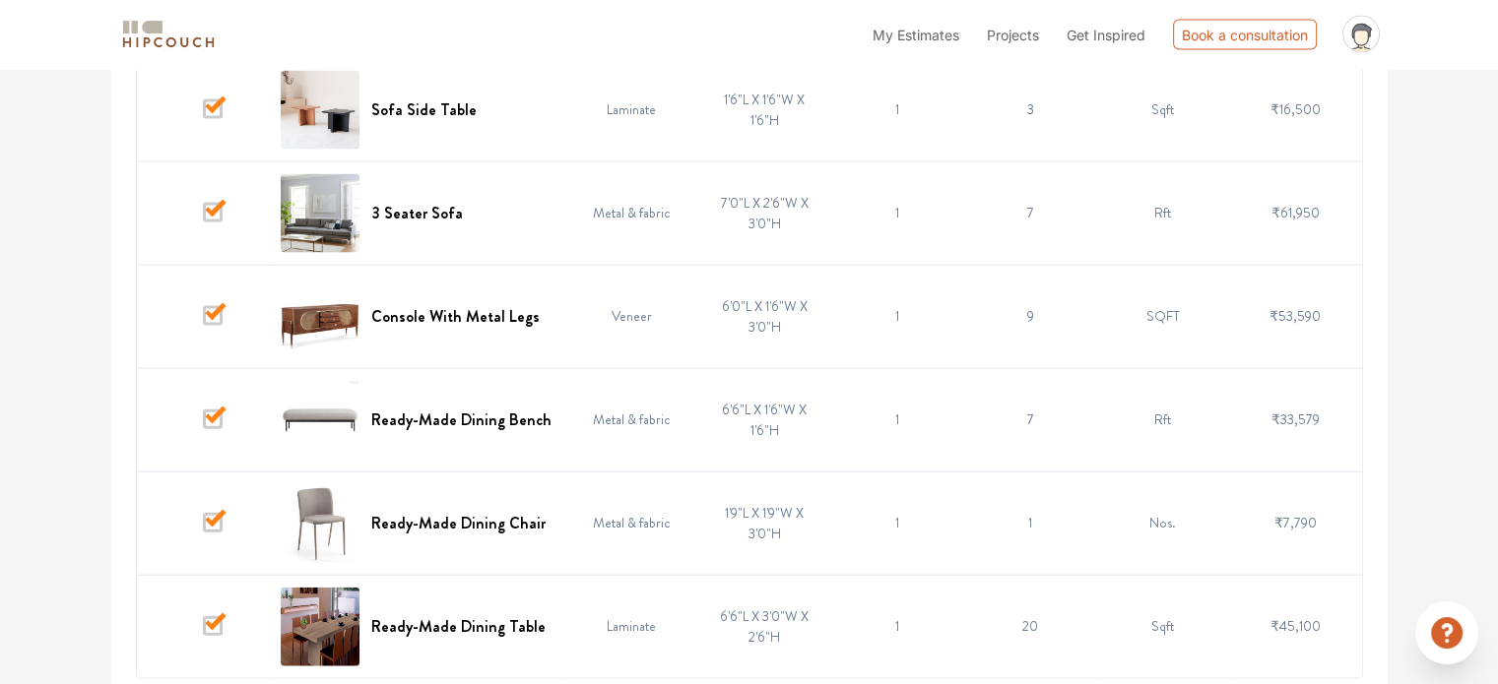
click at [210, 616] on span at bounding box center [213, 626] width 20 height 20
click at [203, 631] on input "checkbox" at bounding box center [203, 631] width 0 height 0
click at [215, 513] on span at bounding box center [213, 523] width 20 height 20
click at [203, 528] on input "checkbox" at bounding box center [203, 528] width 0 height 0
click at [214, 418] on span at bounding box center [213, 420] width 20 height 20
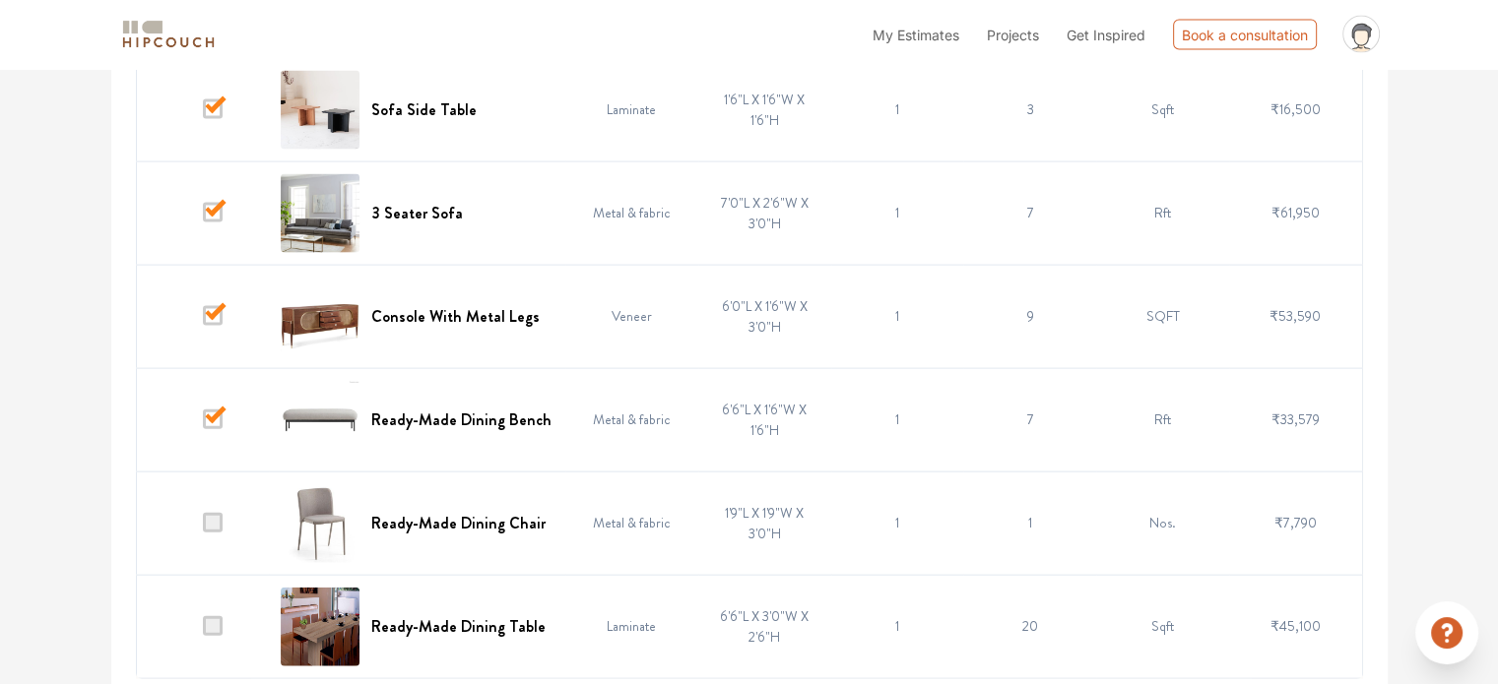
click at [203, 424] on input "checkbox" at bounding box center [203, 424] width 0 height 0
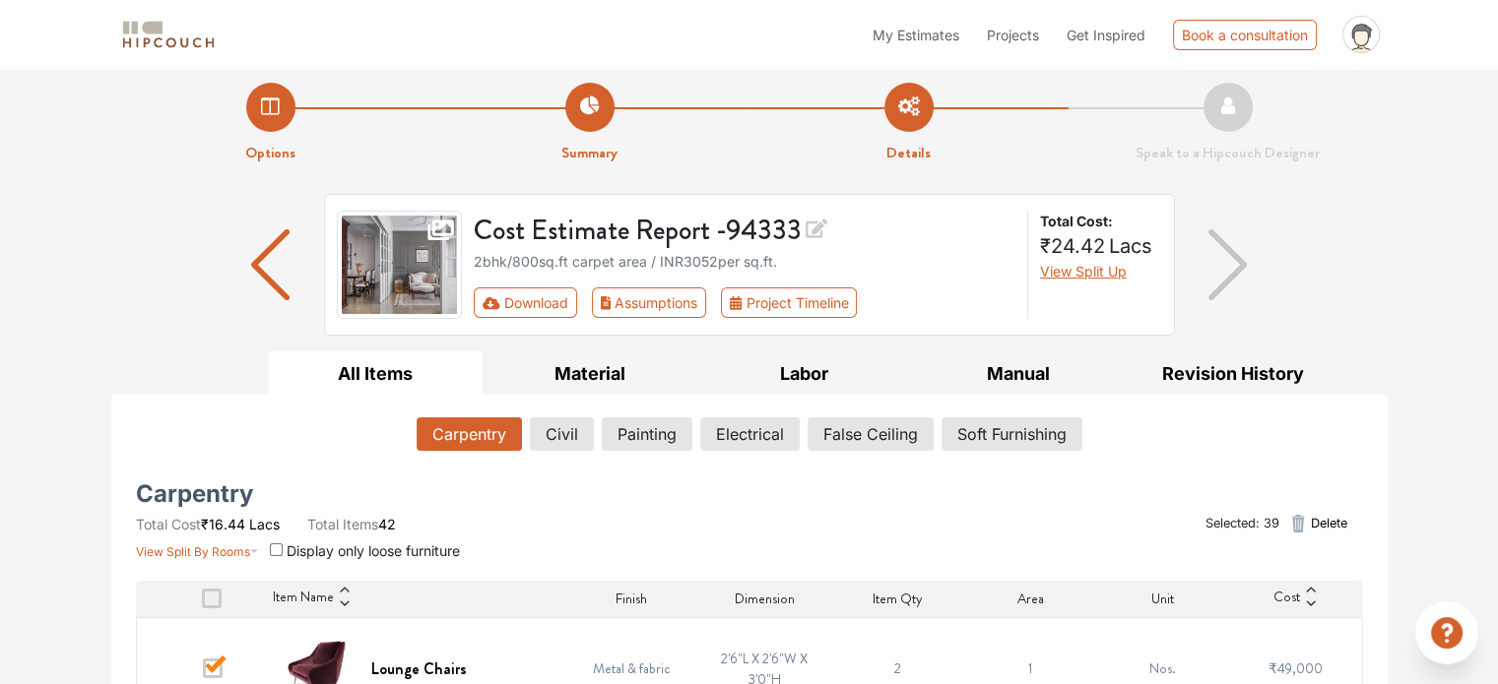
scroll to position [0, 0]
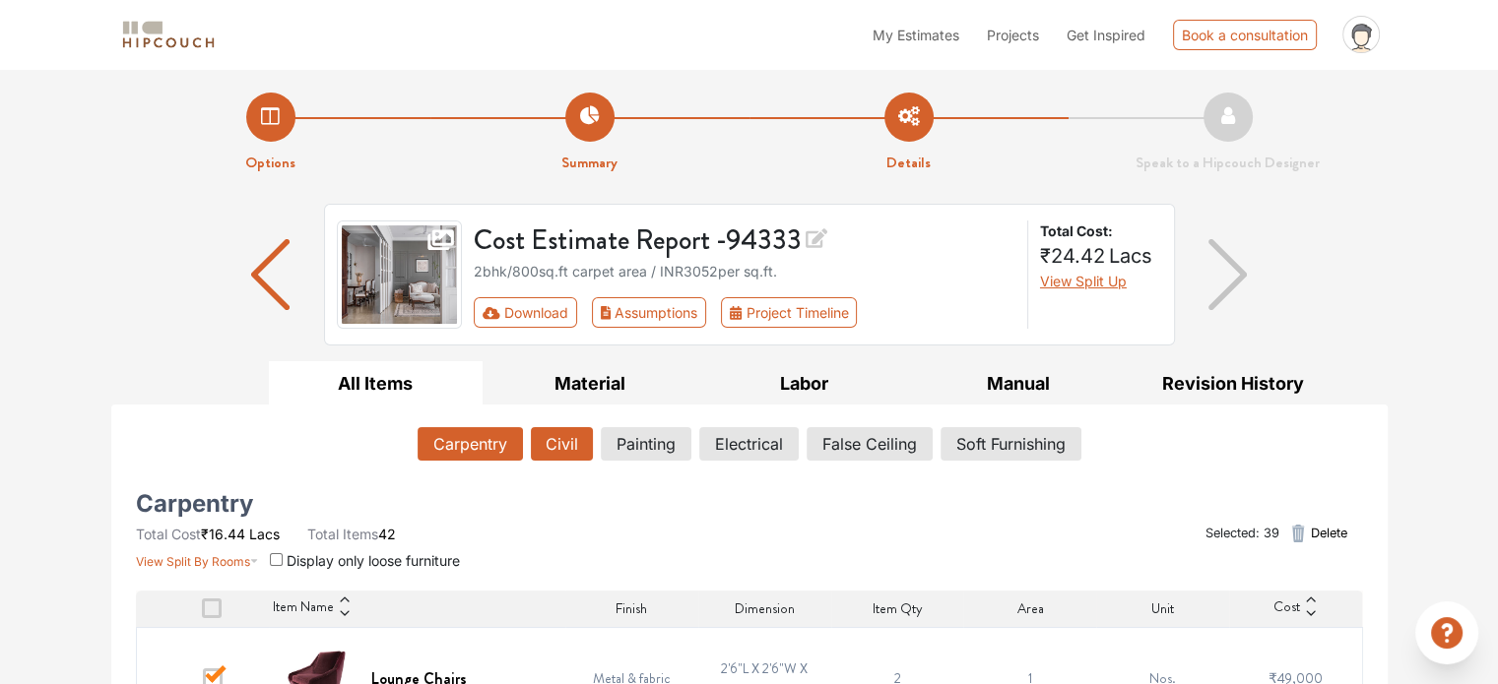
click at [569, 431] on button "Civil" at bounding box center [562, 443] width 62 height 33
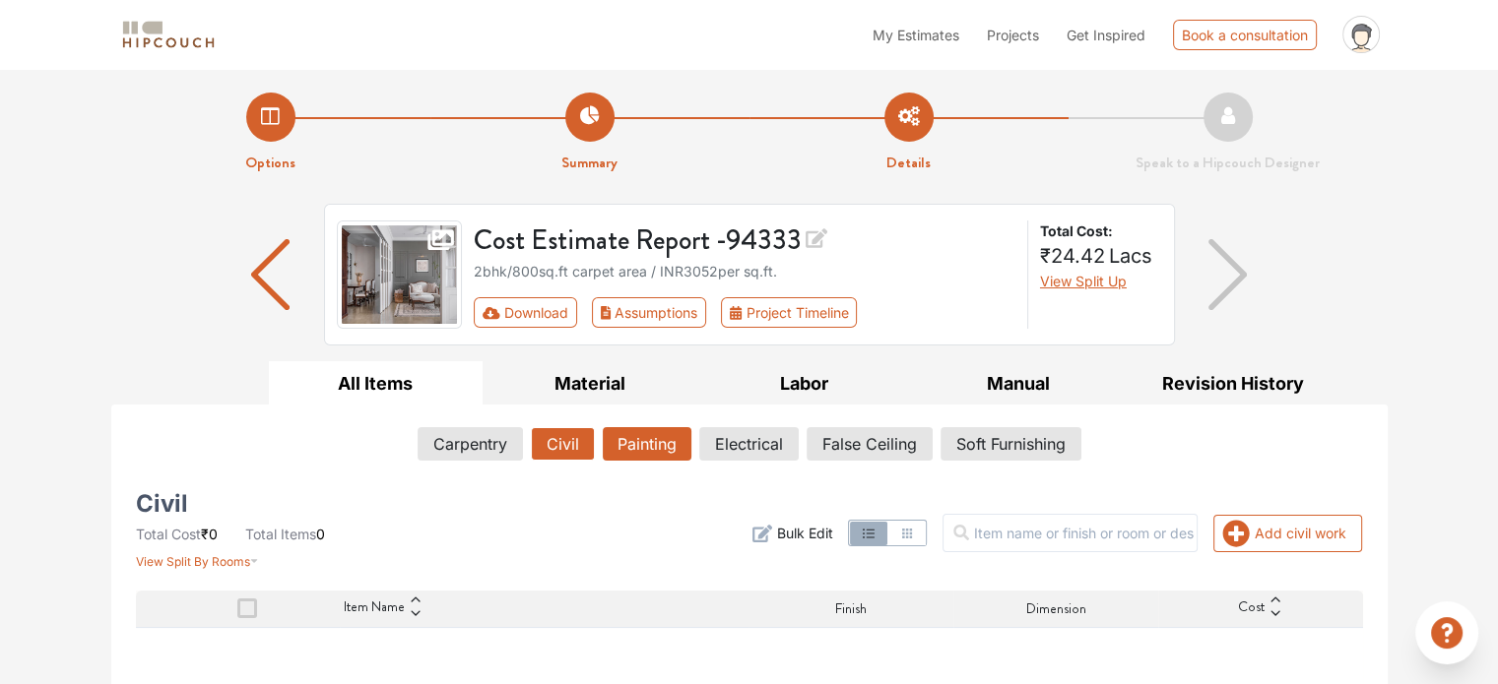
scroll to position [98, 0]
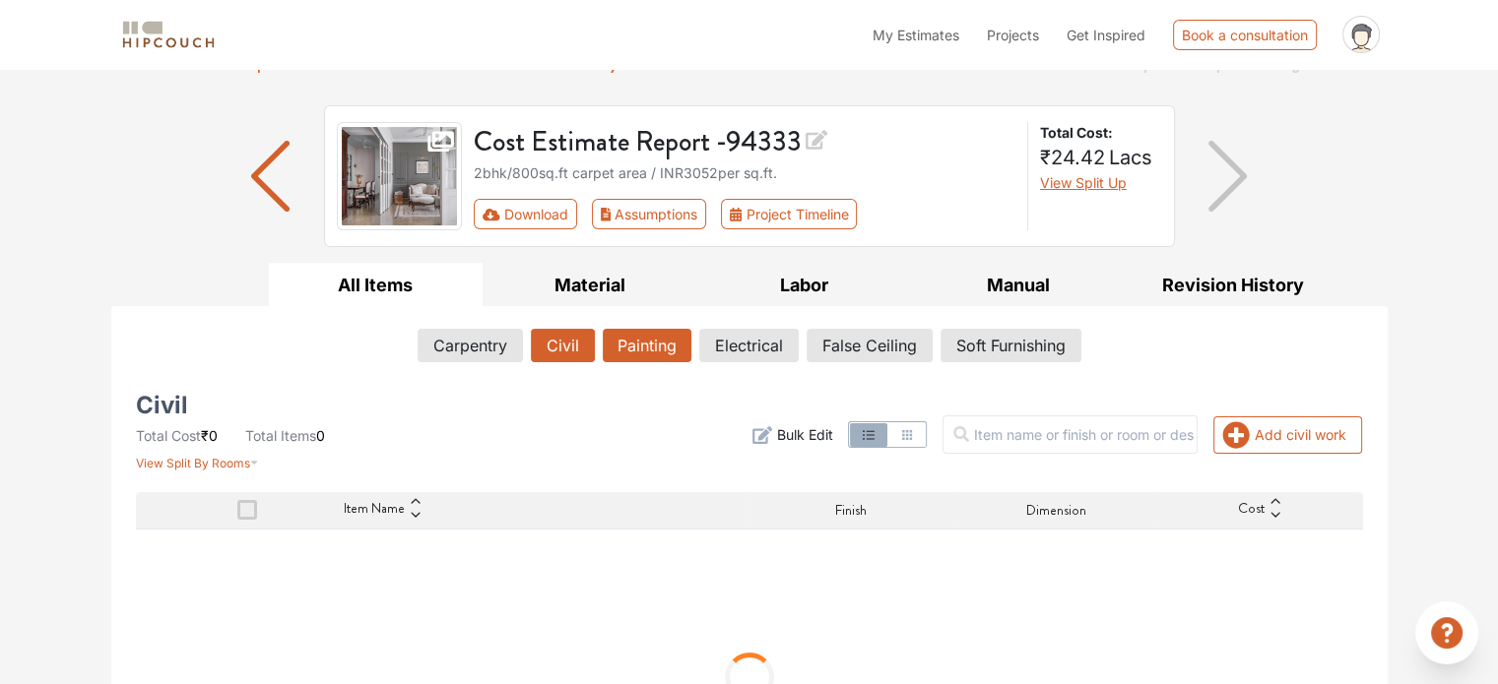
click at [666, 359] on button "Painting" at bounding box center [647, 345] width 89 height 33
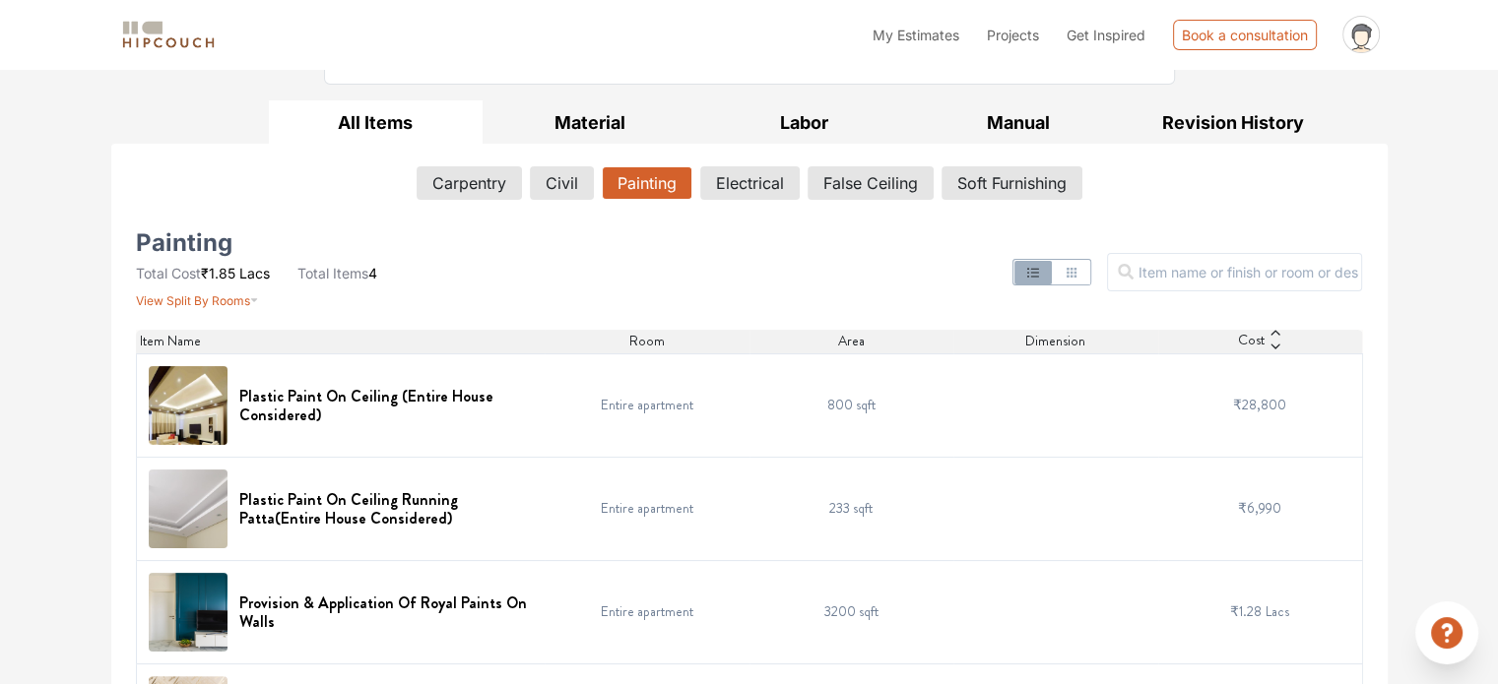
scroll to position [295, 0]
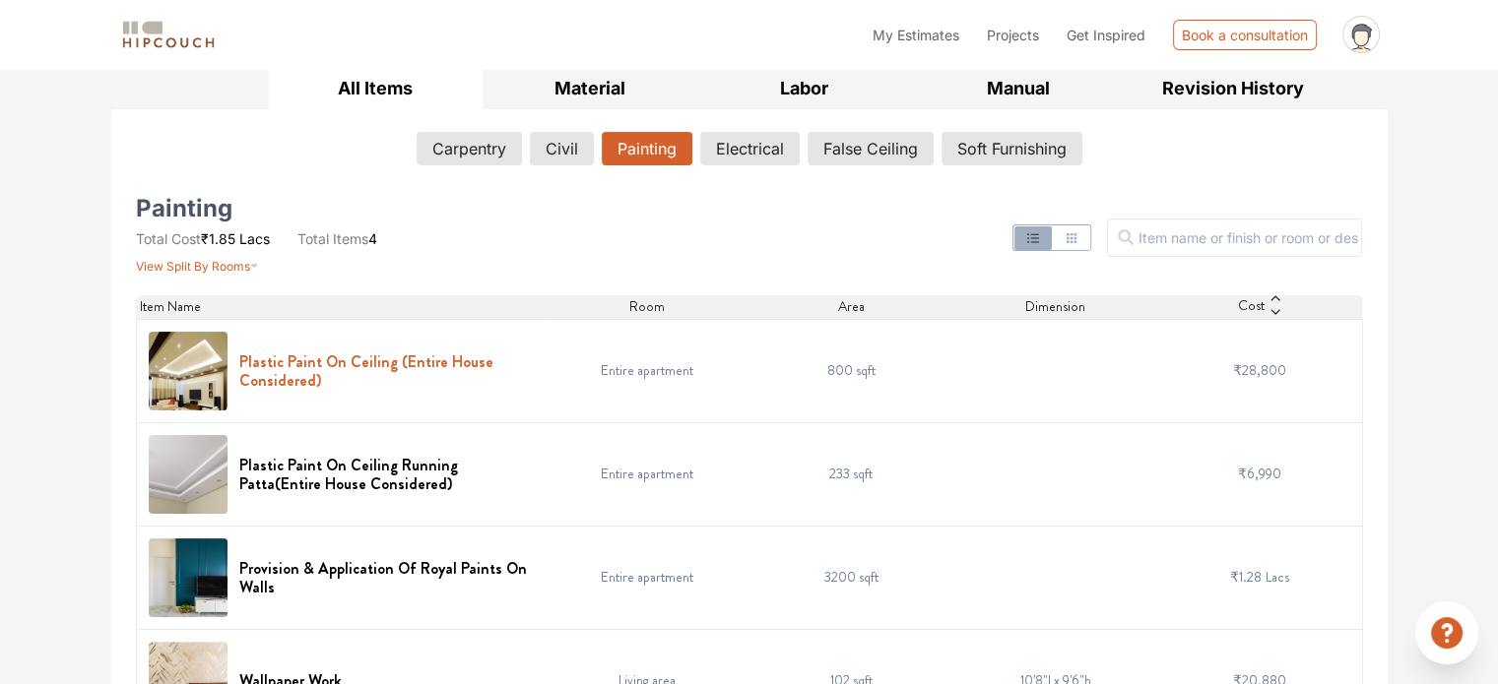
click at [421, 363] on h6 "Plastic Paint On Ceiling (Entire House Considered)" at bounding box center [386, 370] width 294 height 37
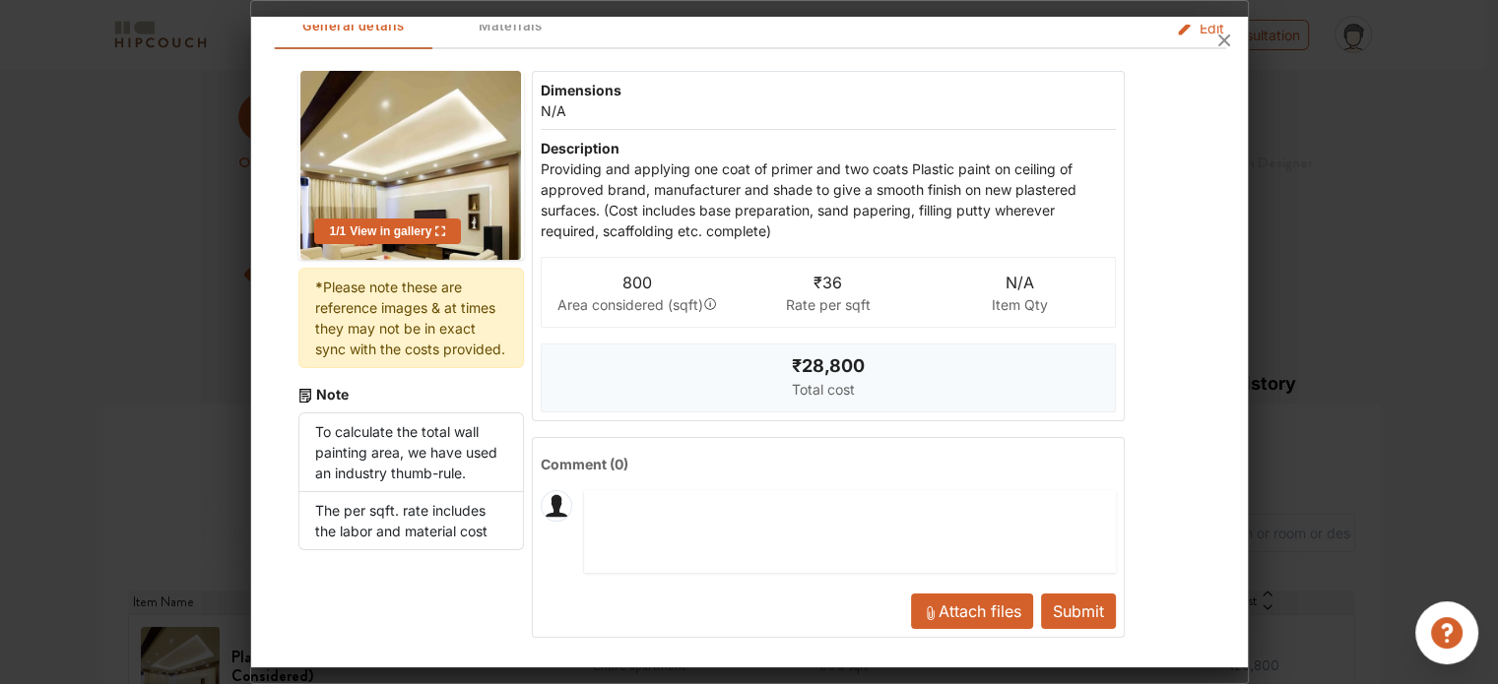
scroll to position [0, 0]
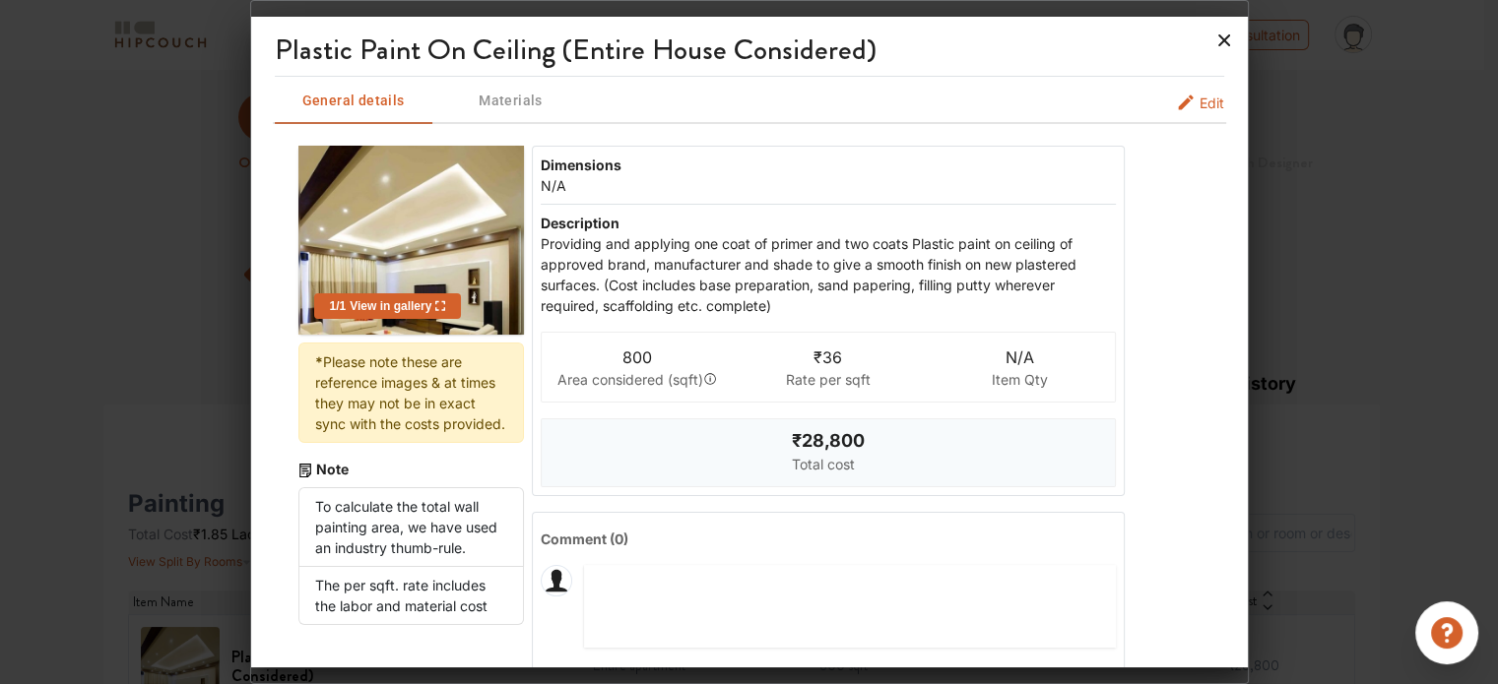
click at [1219, 46] on icon at bounding box center [1224, 41] width 32 height 32
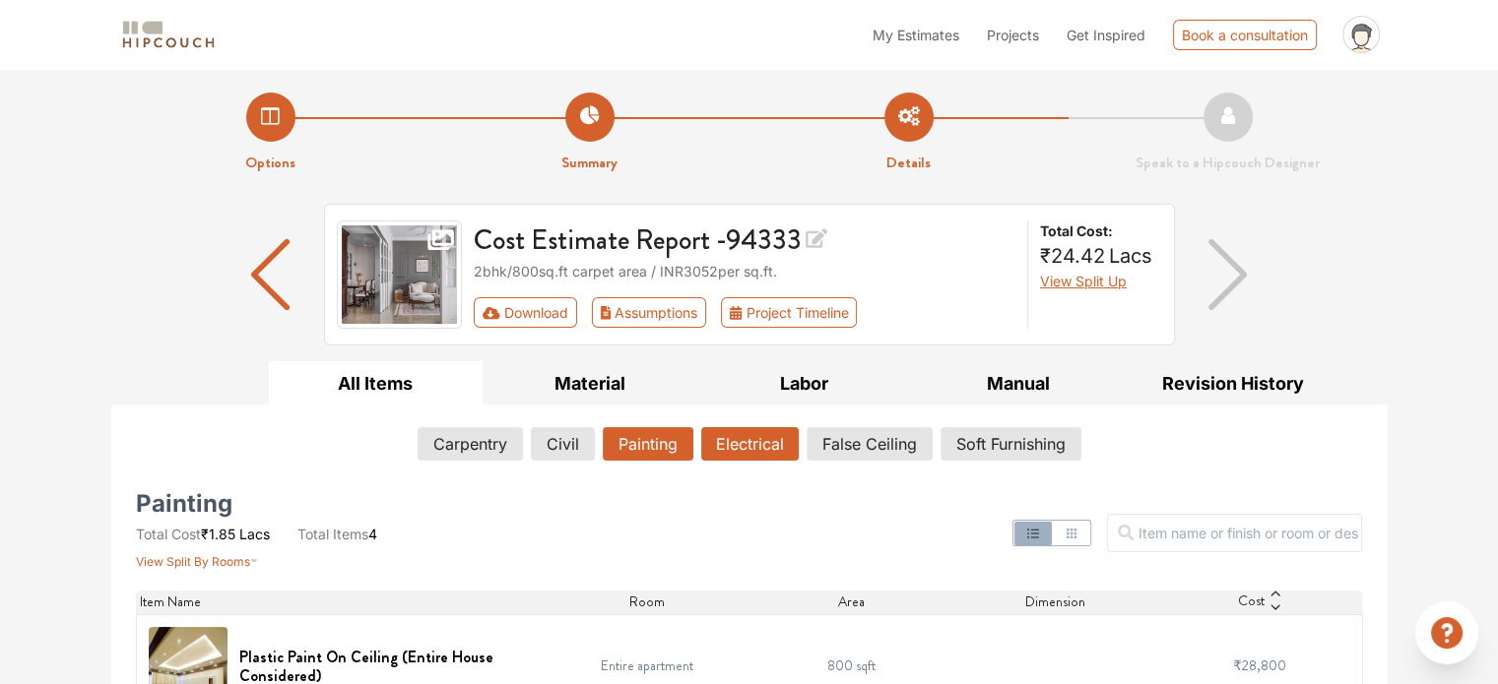
click at [783, 442] on button "Electrical" at bounding box center [749, 443] width 97 height 33
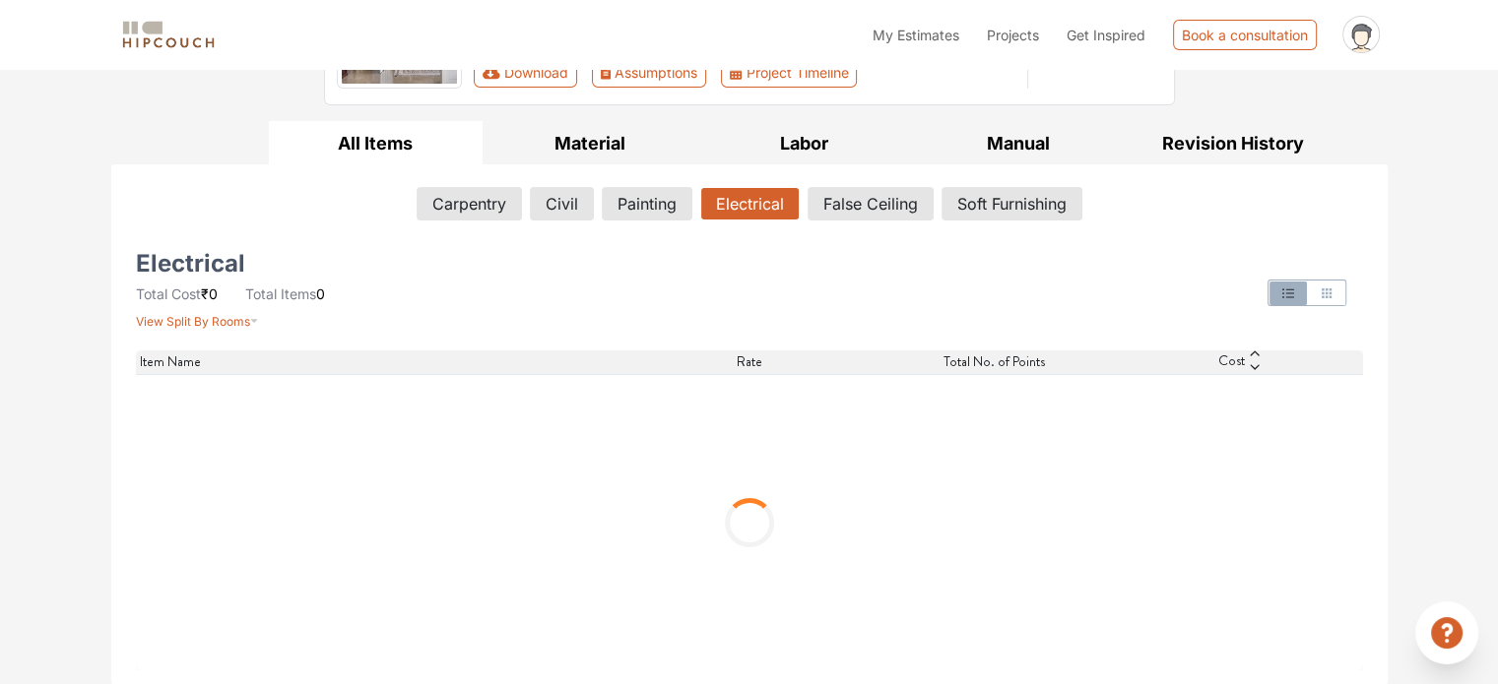
scroll to position [47, 0]
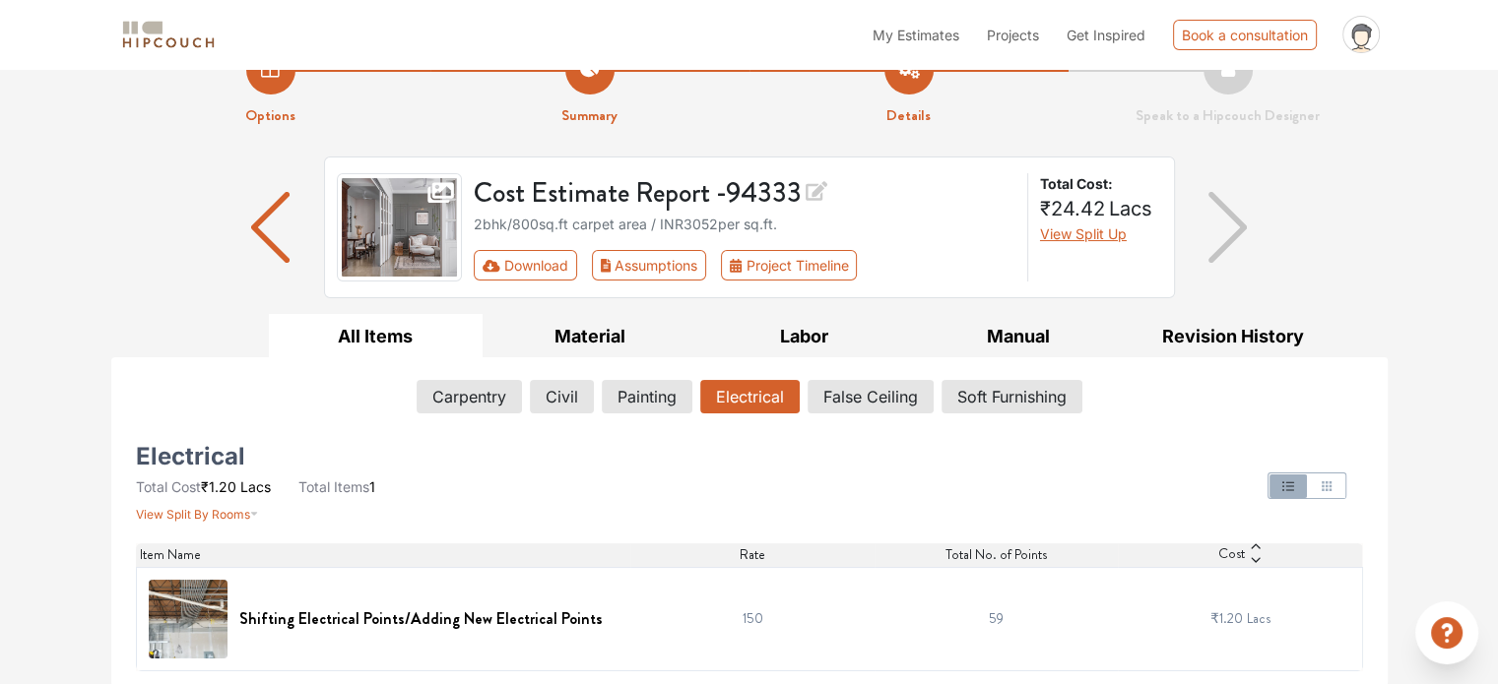
click at [1331, 480] on icon "button" at bounding box center [1326, 487] width 16 height 16
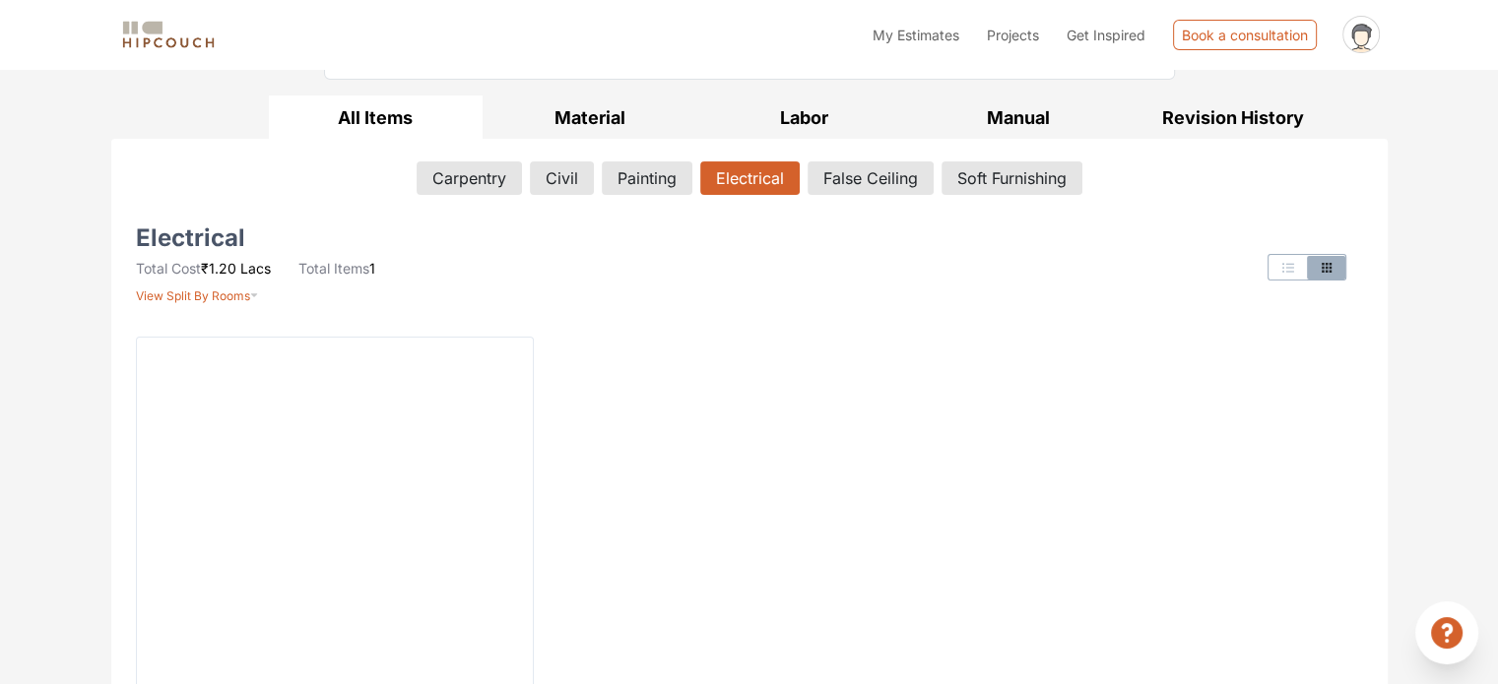
scroll to position [244, 0]
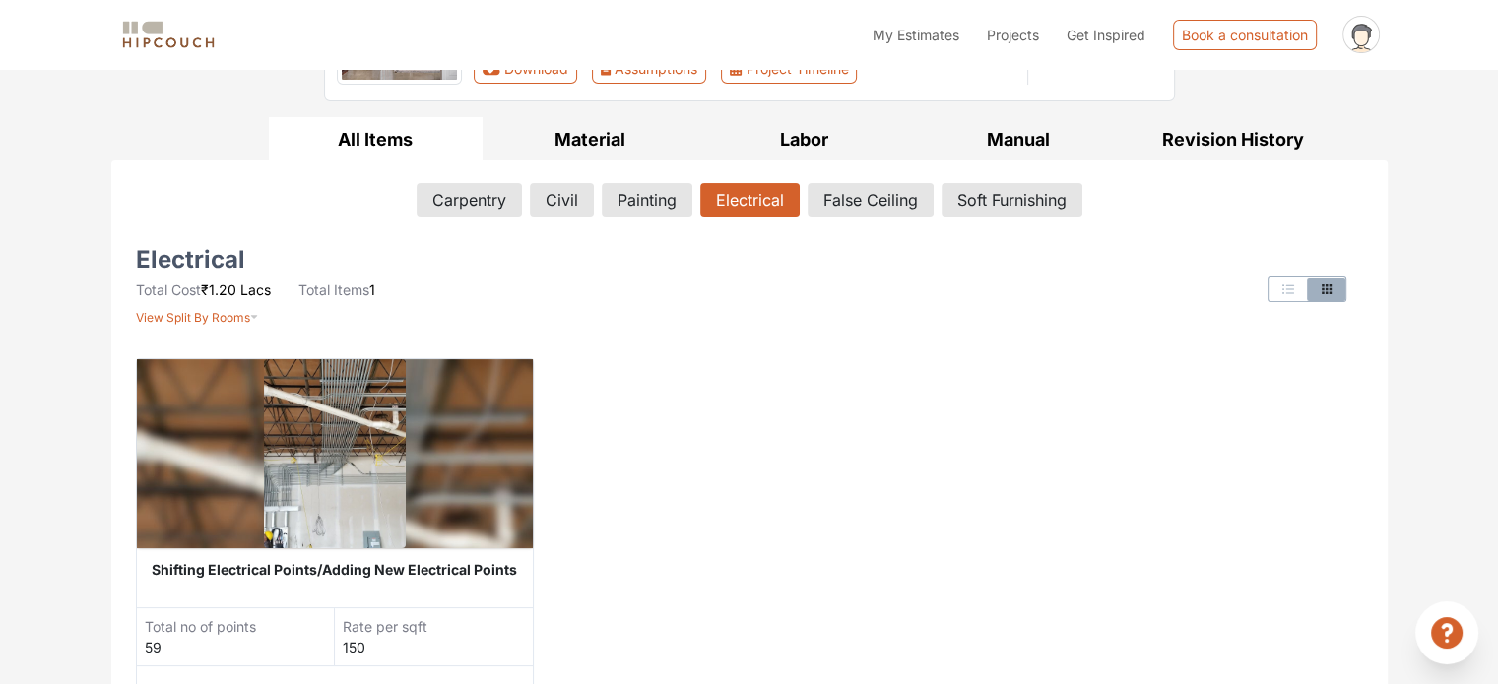
click at [1291, 282] on icon "button" at bounding box center [1288, 290] width 16 height 16
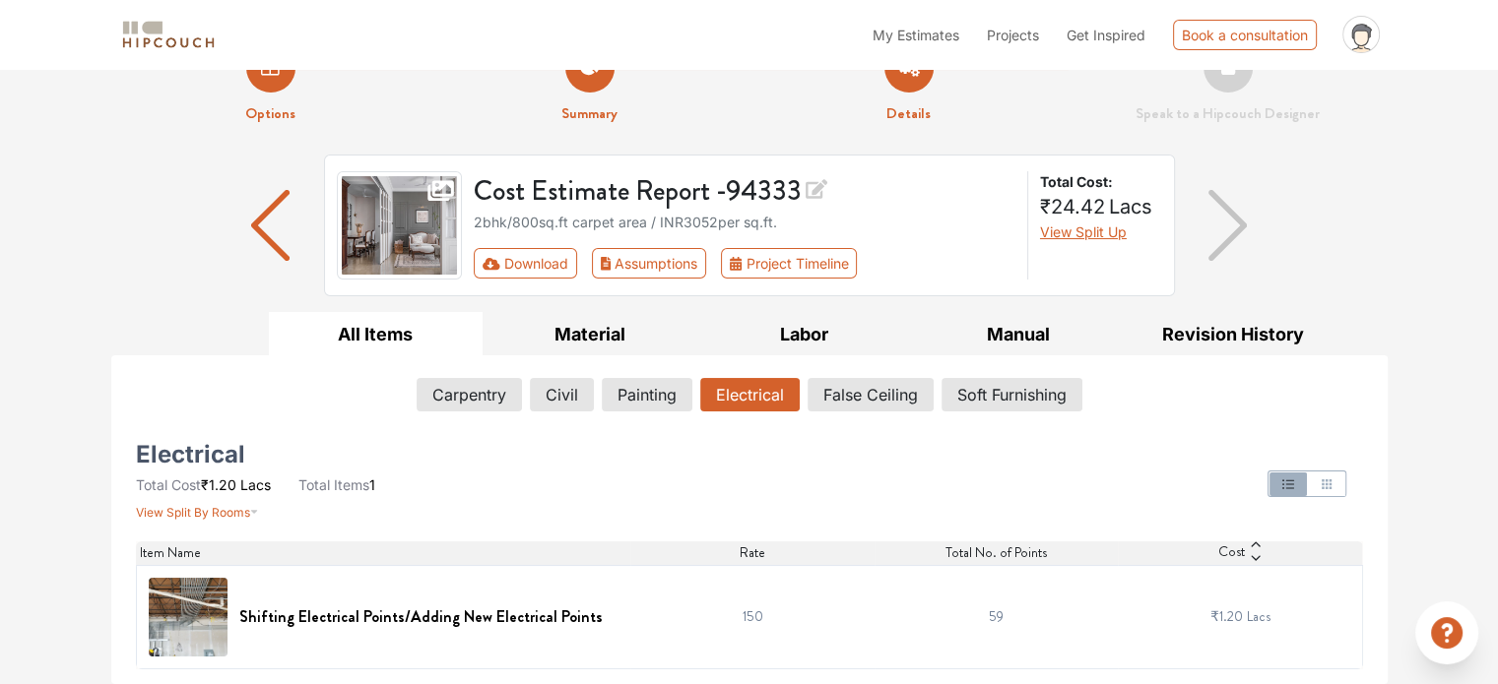
scroll to position [47, 0]
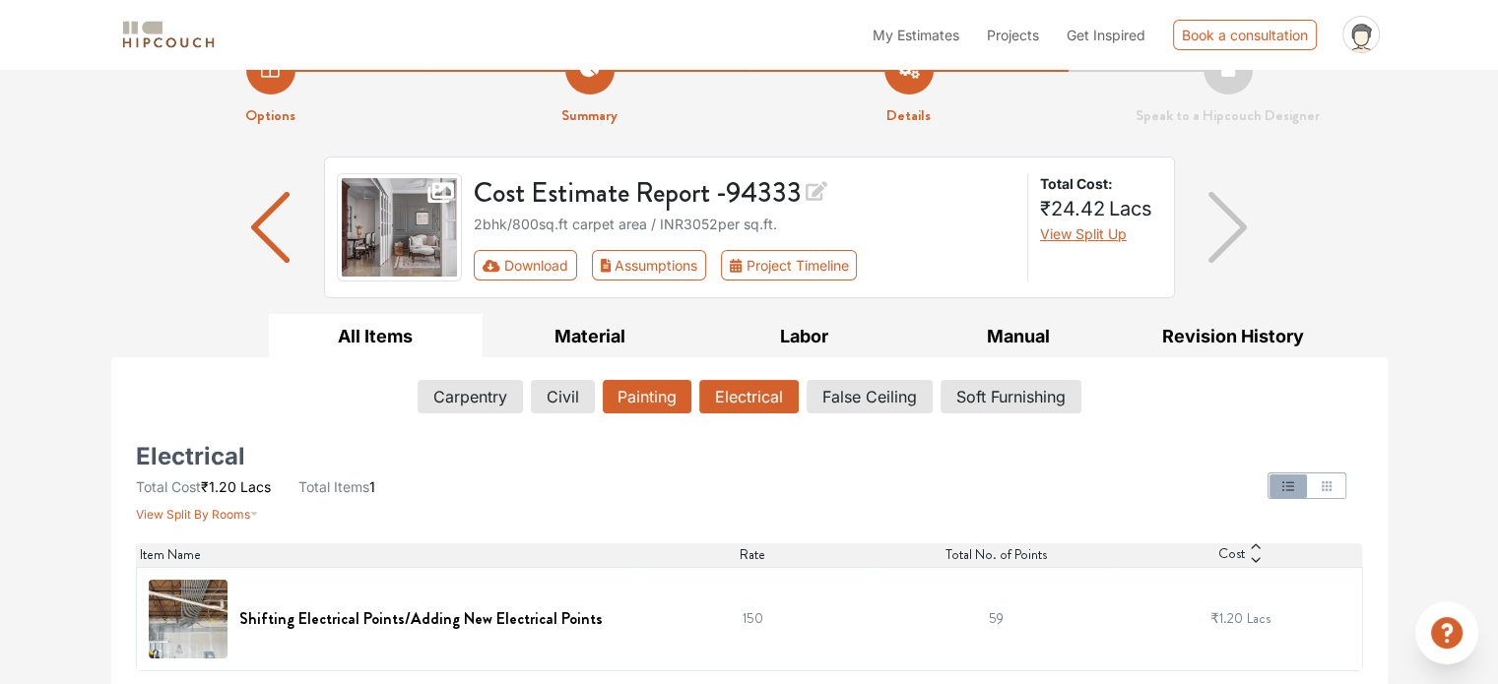
click at [630, 398] on button "Painting" at bounding box center [647, 396] width 89 height 33
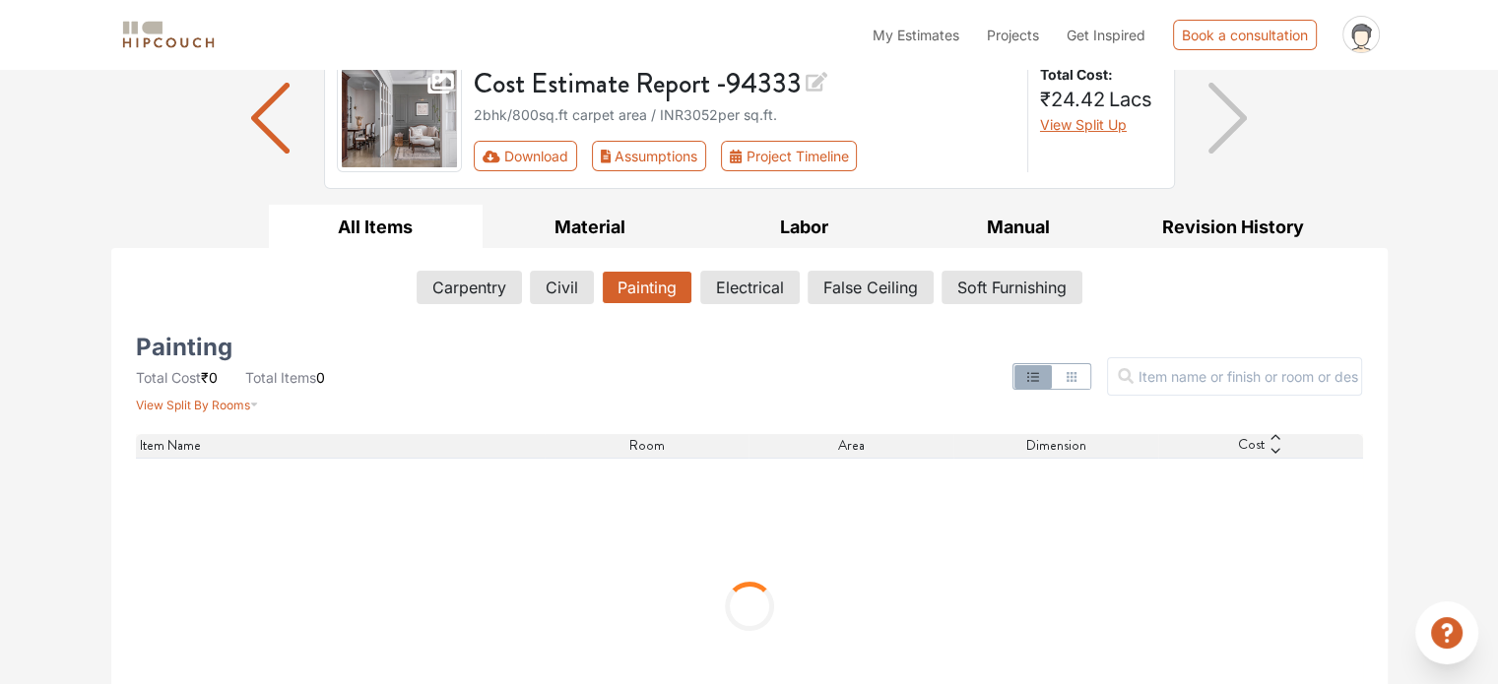
scroll to position [240, 0]
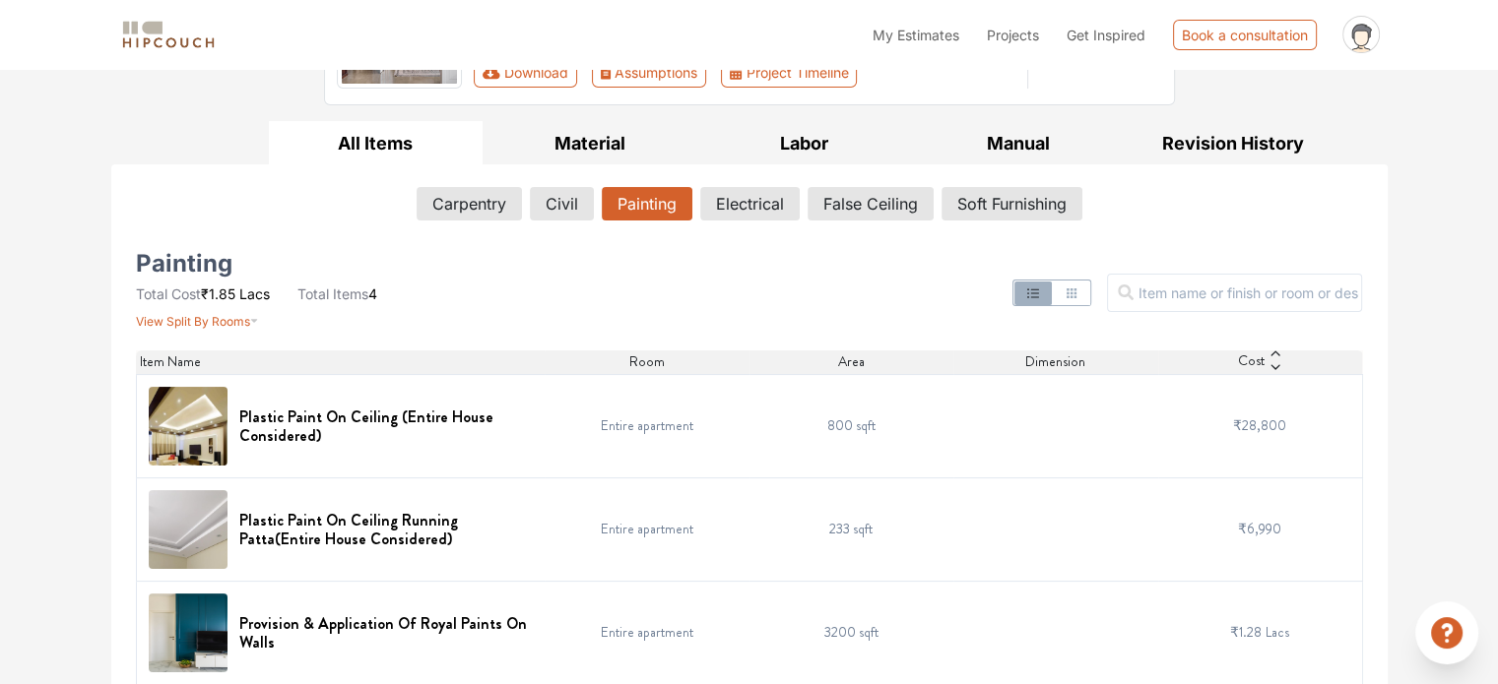
click at [1076, 290] on icon "button" at bounding box center [1071, 293] width 10 height 10
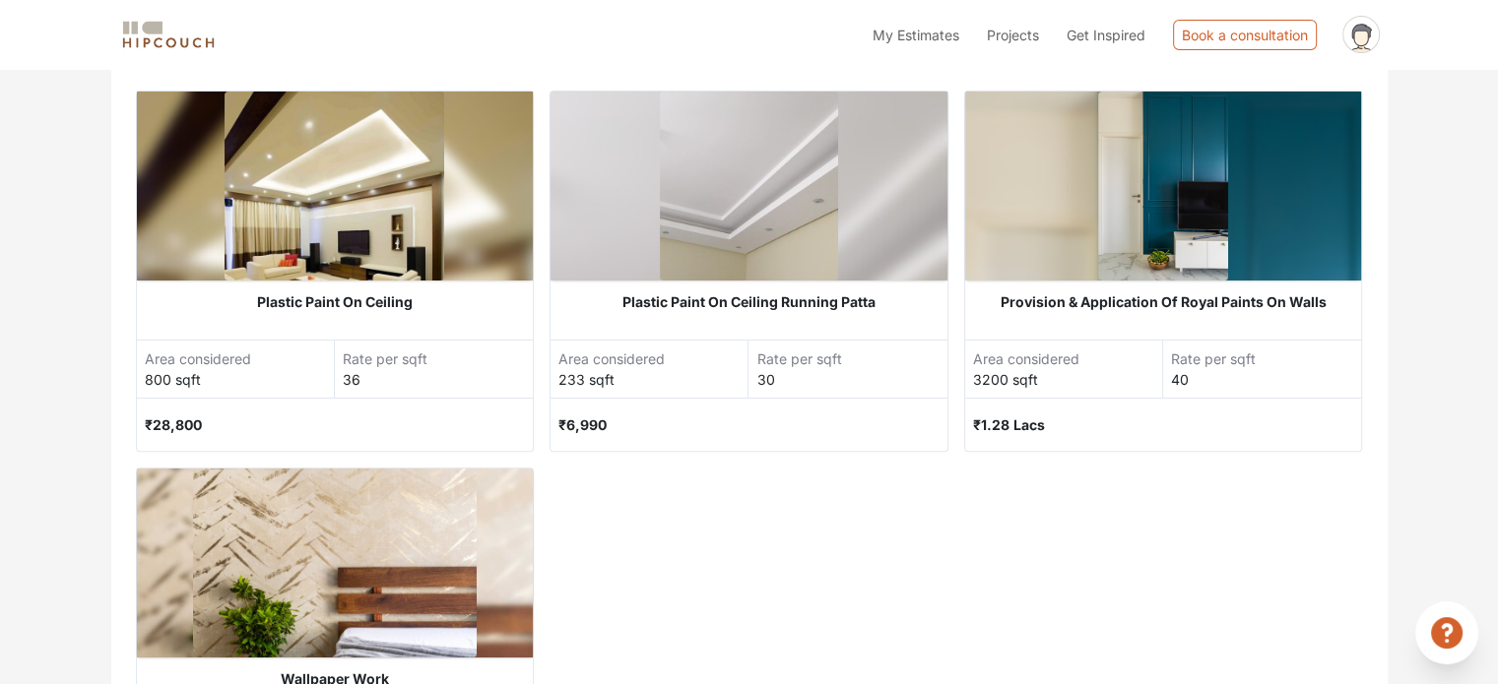
scroll to position [309, 0]
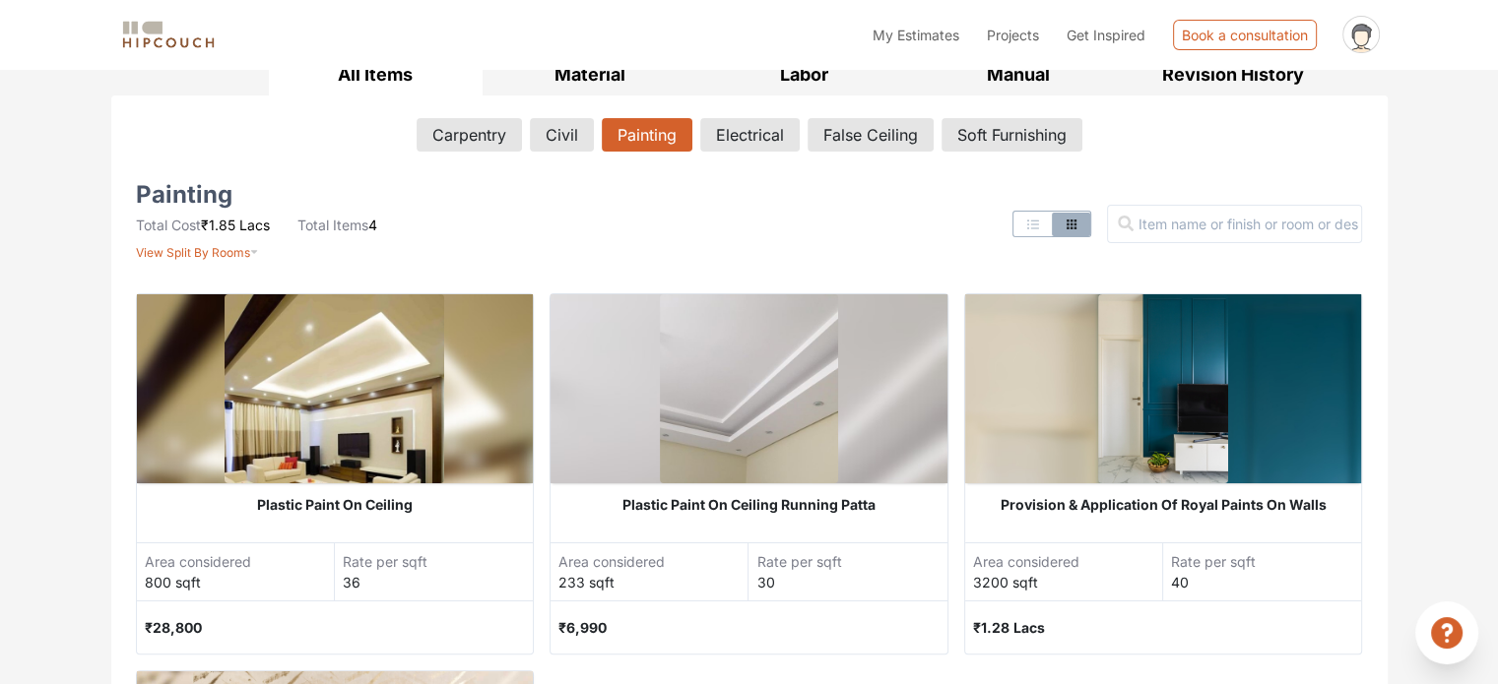
click at [400, 393] on img at bounding box center [334, 388] width 220 height 189
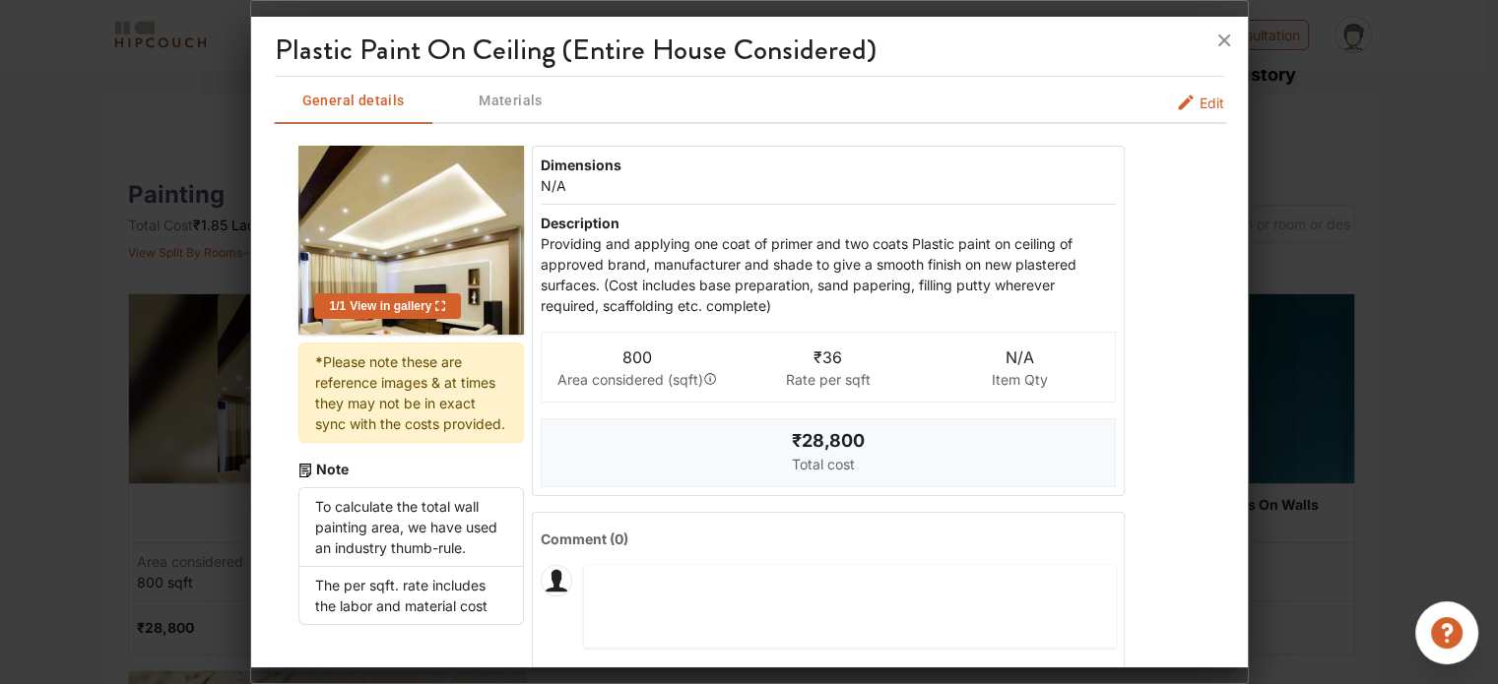
click at [411, 309] on span "View in gallery" at bounding box center [395, 306] width 99 height 14
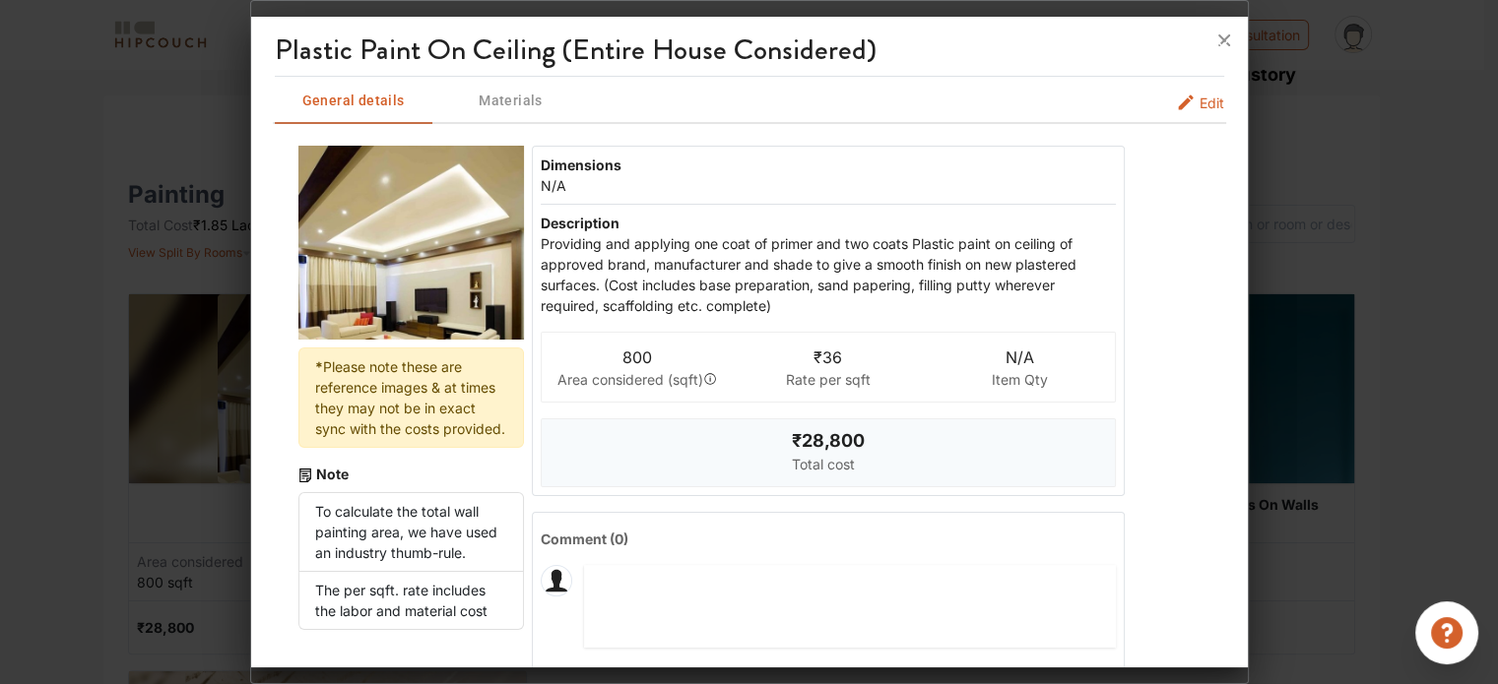
scroll to position [0, 0]
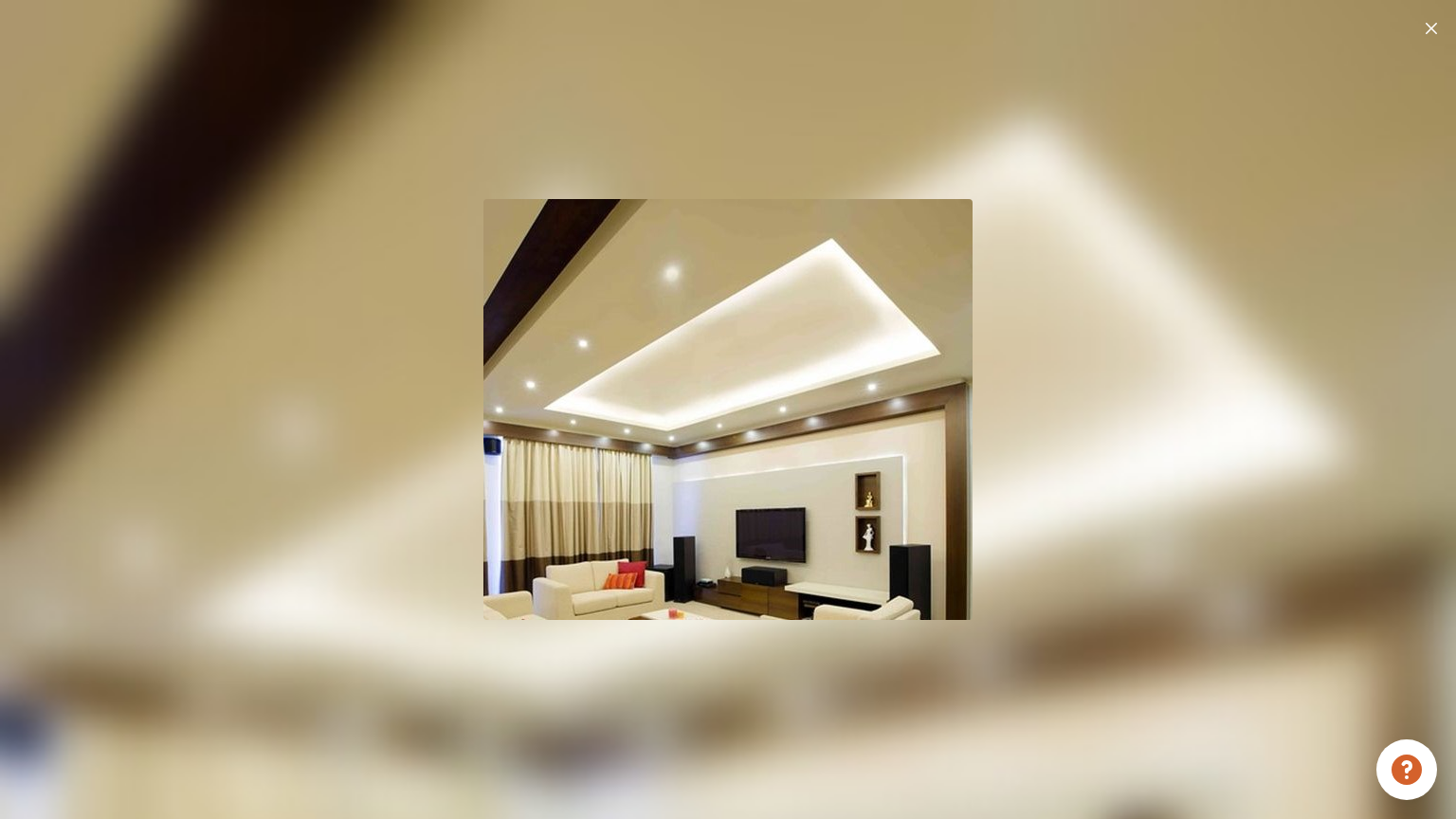
click at [870, 478] on img at bounding box center [728, 409] width 489 height 421
click at [1431, 15] on div at bounding box center [1432, 28] width 19 height 25
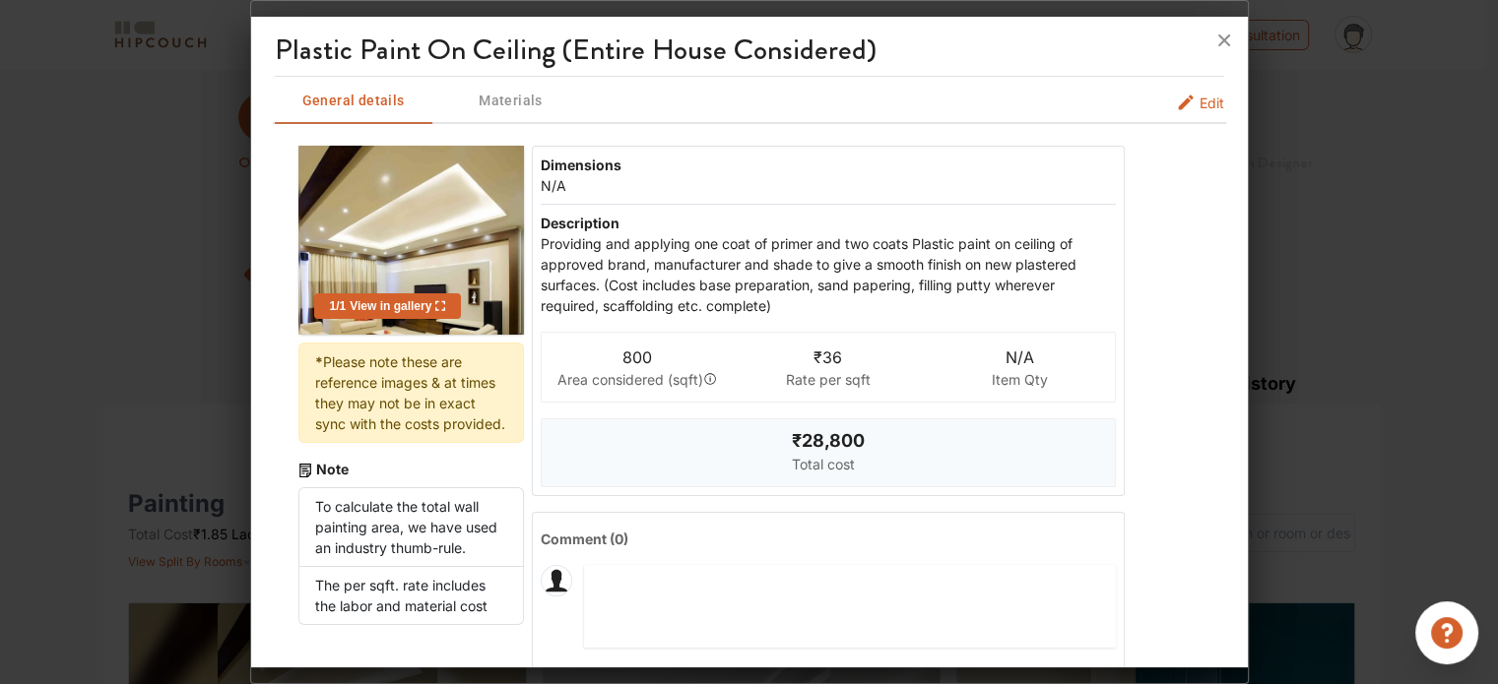
click at [1200, 101] on span "Edit" at bounding box center [1211, 103] width 25 height 21
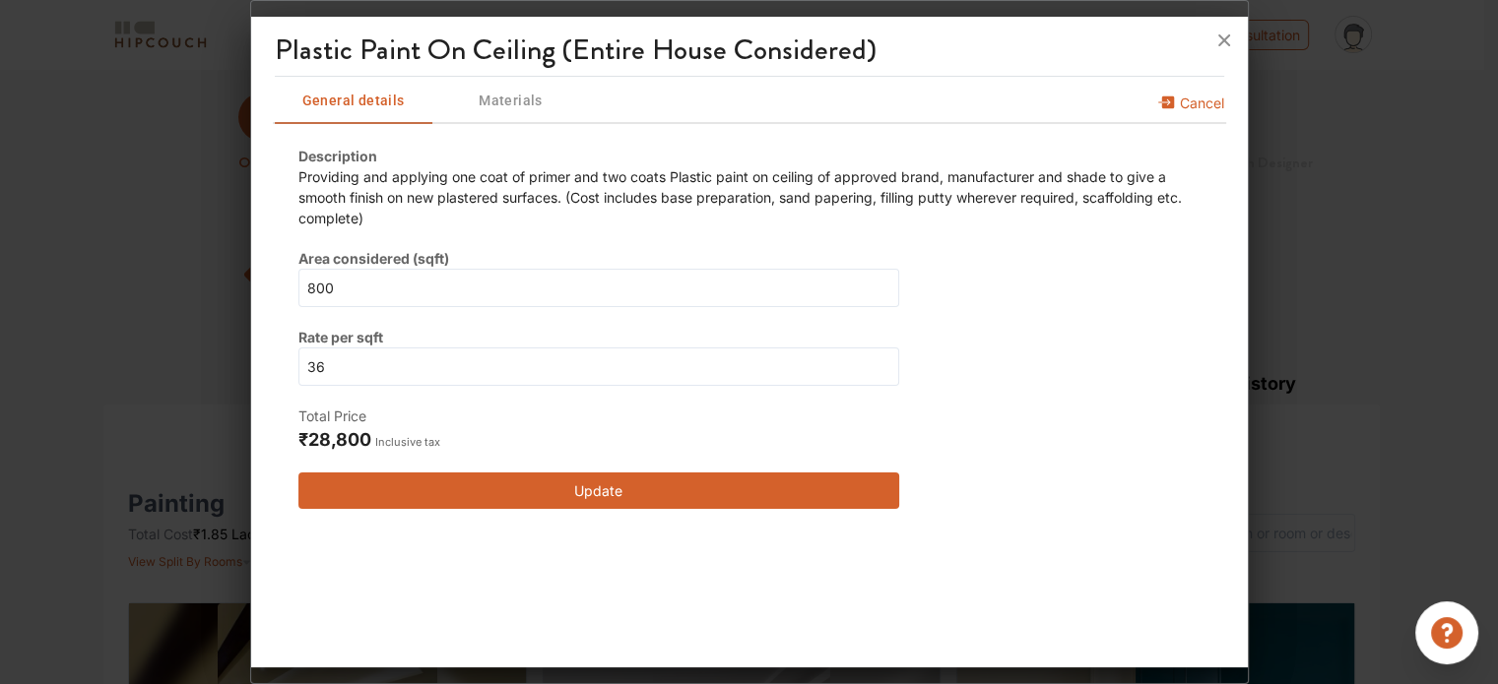
click at [543, 267] on div "Area considered (sqft) 800" at bounding box center [599, 277] width 602 height 59
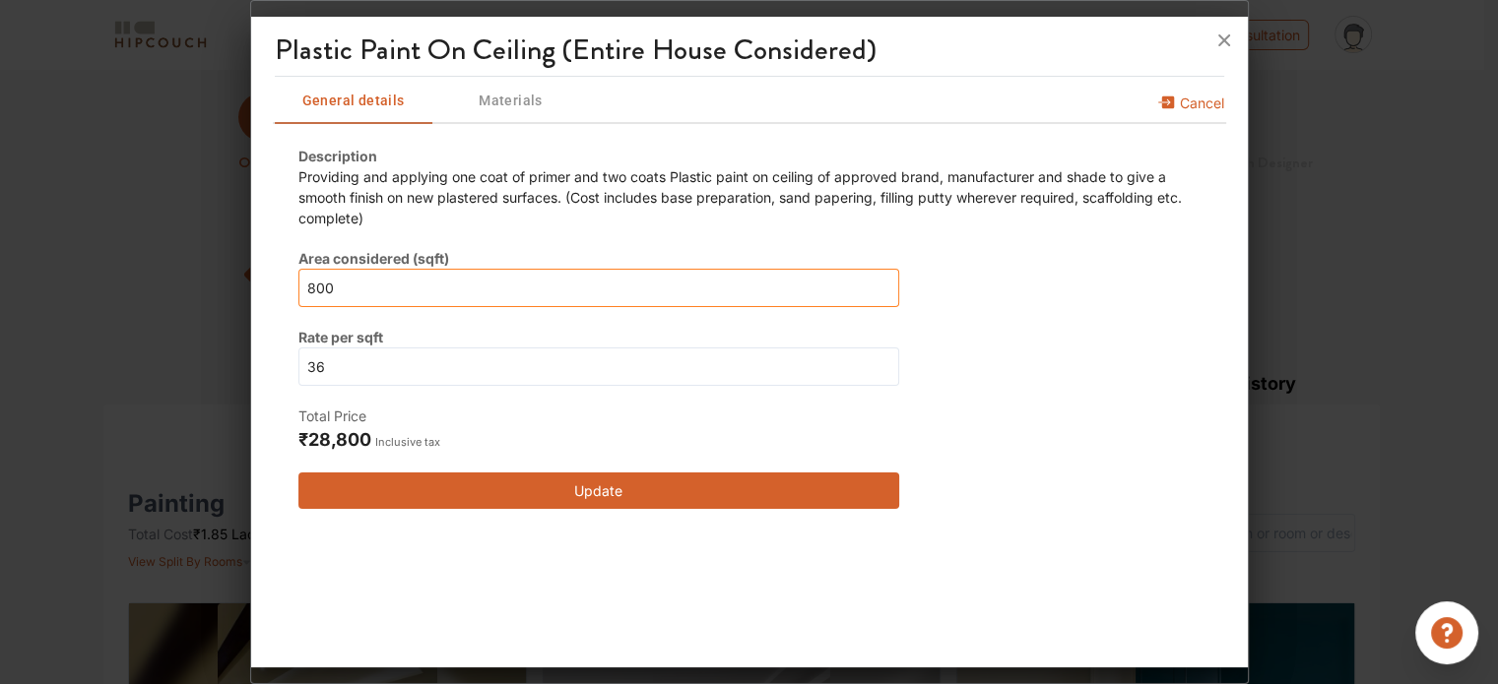
click at [460, 288] on input "800" at bounding box center [599, 288] width 602 height 38
drag, startPoint x: 460, startPoint y: 288, endPoint x: 267, endPoint y: 290, distance: 193.0
click at [267, 290] on div "Plastic Paint On Ceiling (Entire House Considered) General details Materials Ca…" at bounding box center [749, 346] width 996 height 642
type input "5"
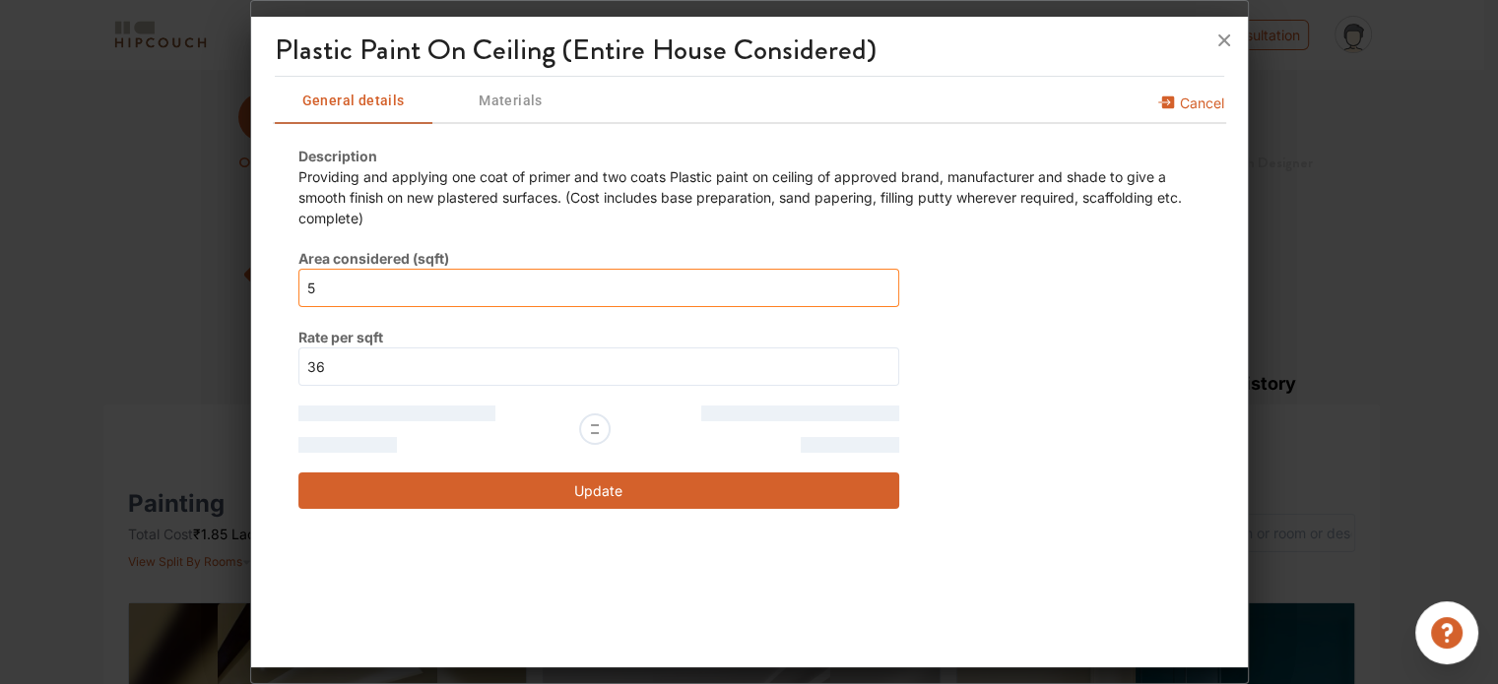
type input "50"
type input "500"
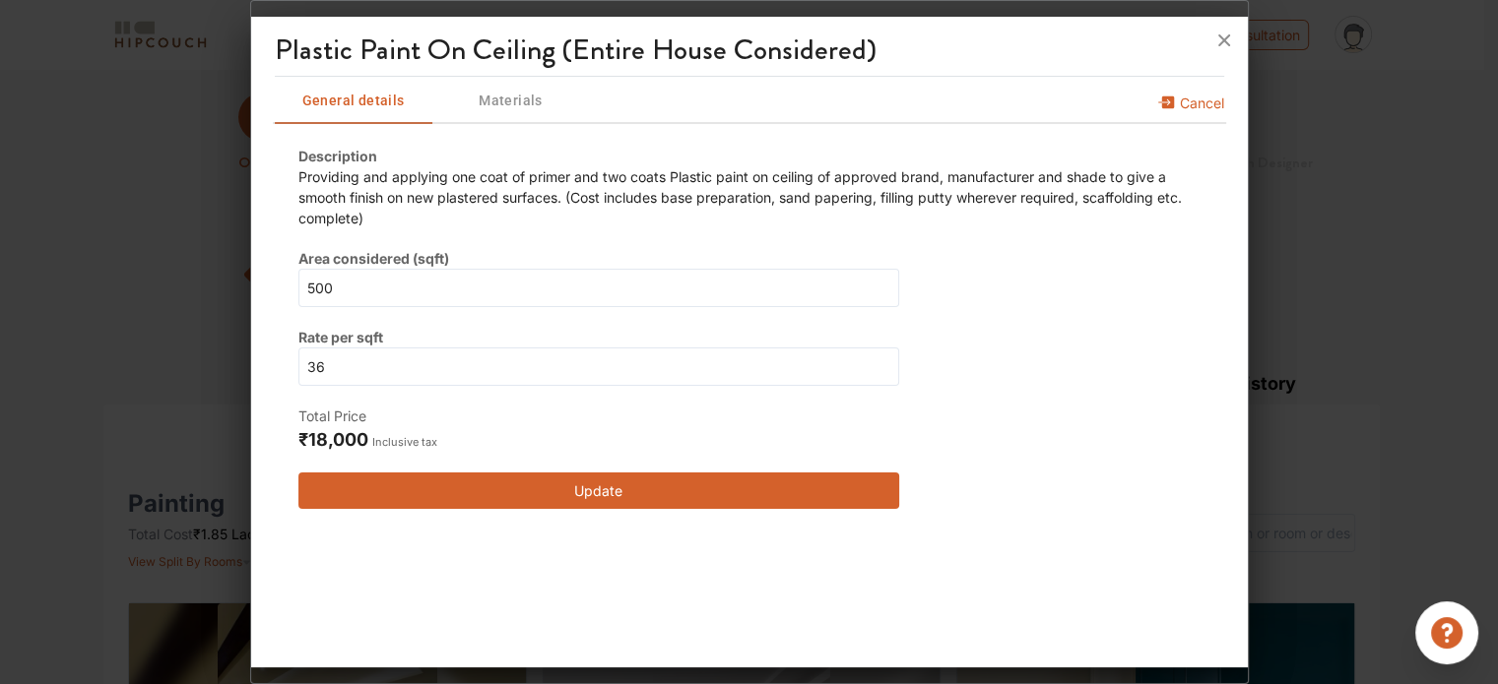
click at [575, 480] on button "Update" at bounding box center [599, 491] width 602 height 36
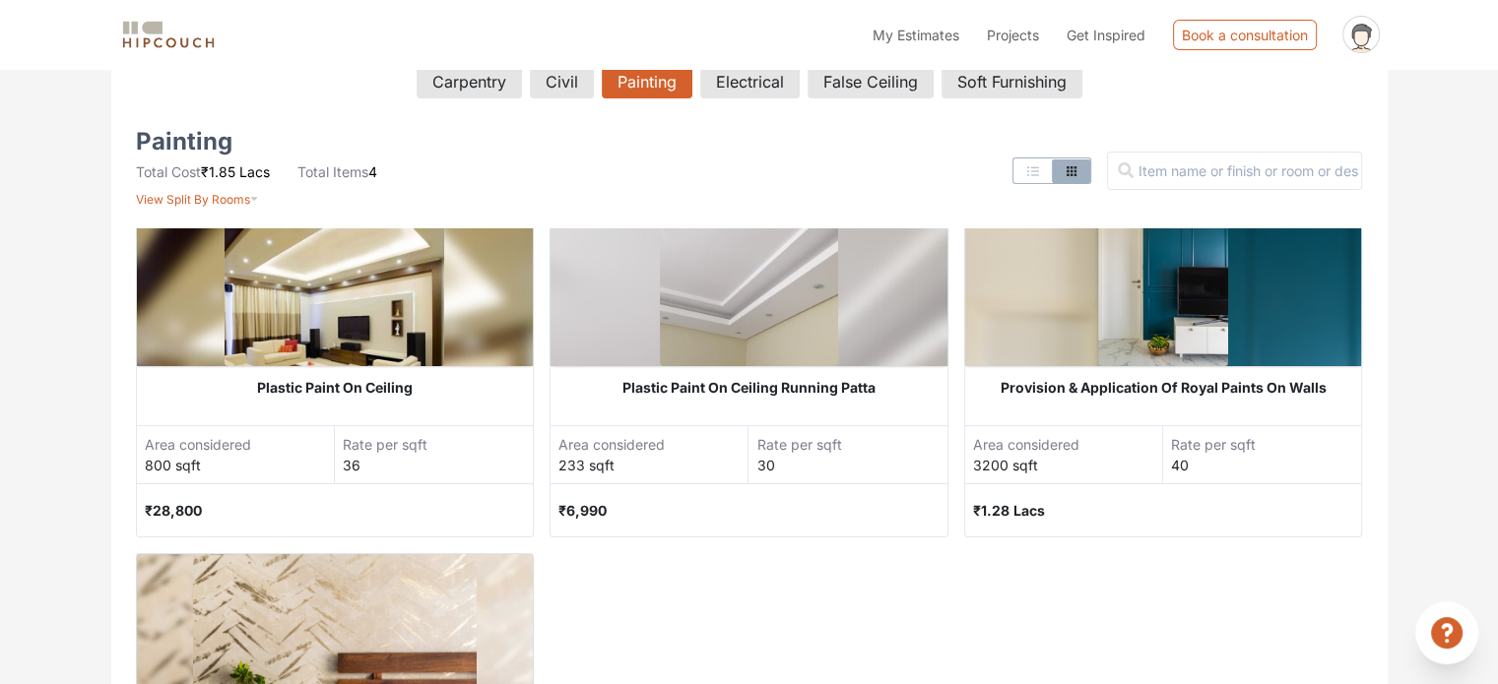
scroll to position [394, 0]
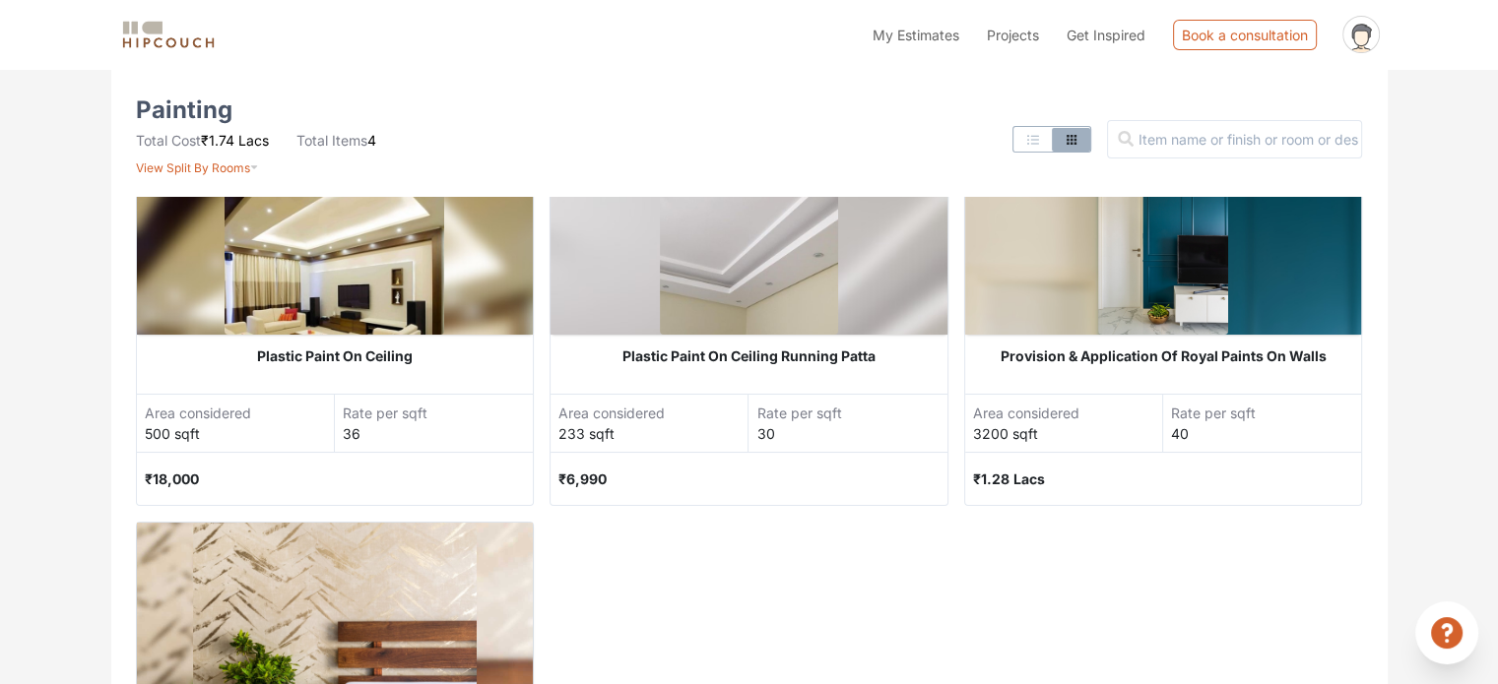
click at [649, 440] on div "233 sqft" at bounding box center [652, 433] width 189 height 21
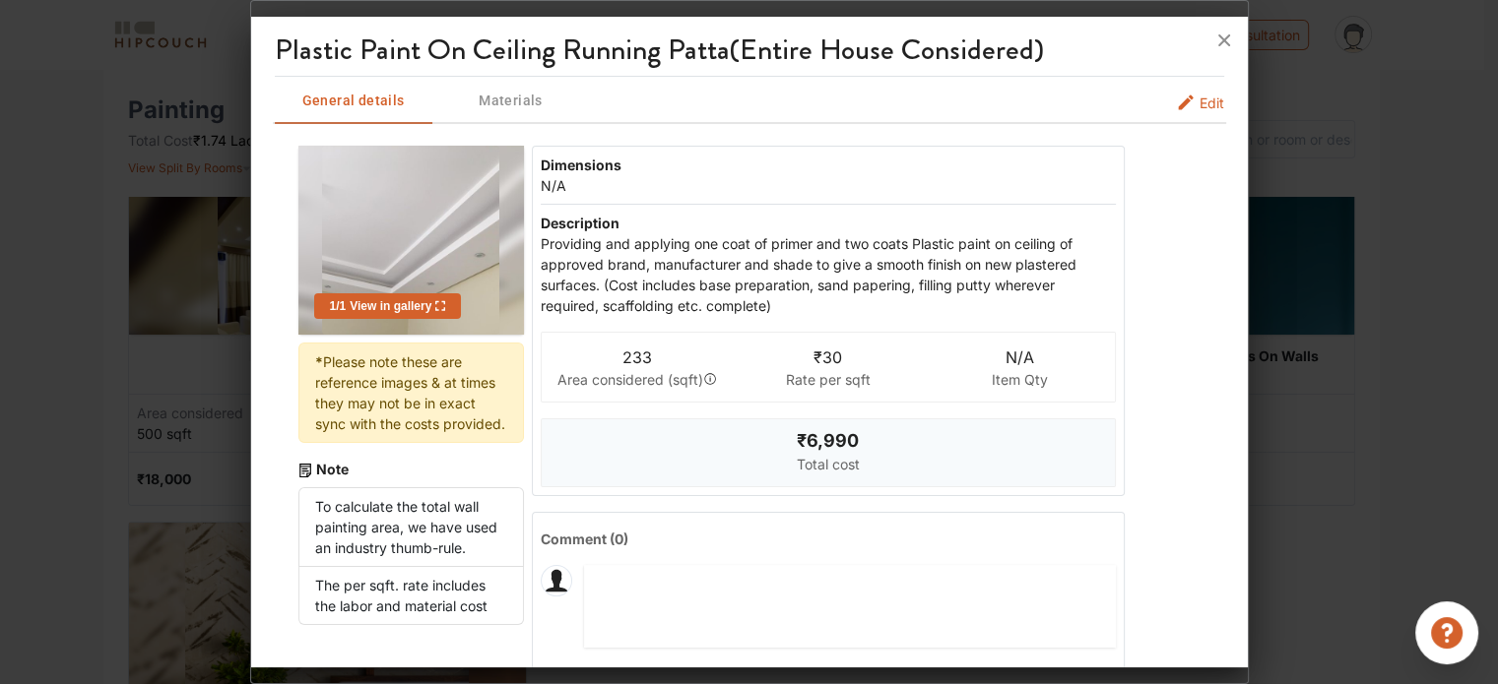
click at [1199, 45] on div at bounding box center [749, 40] width 996 height 47
click at [1220, 39] on icon at bounding box center [1224, 41] width 32 height 32
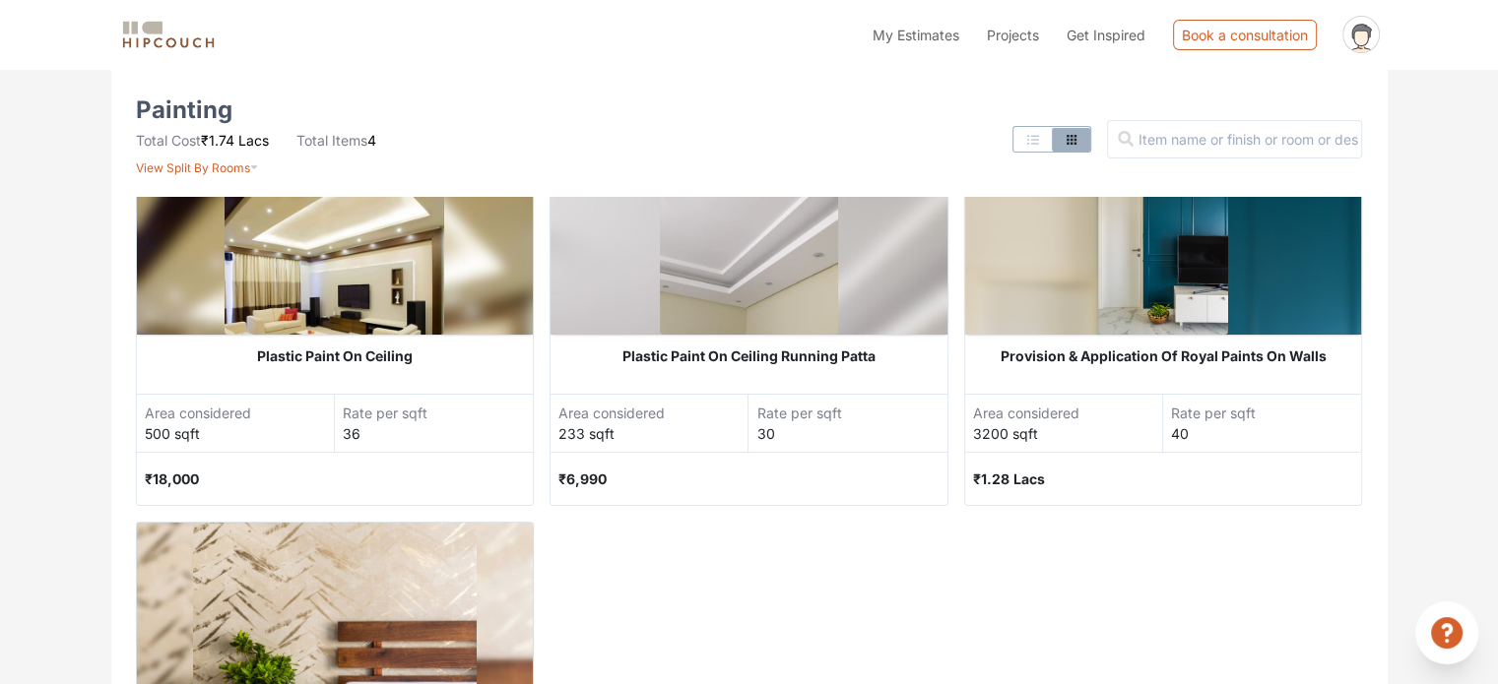
click at [252, 424] on div "500 sqft" at bounding box center [239, 433] width 189 height 21
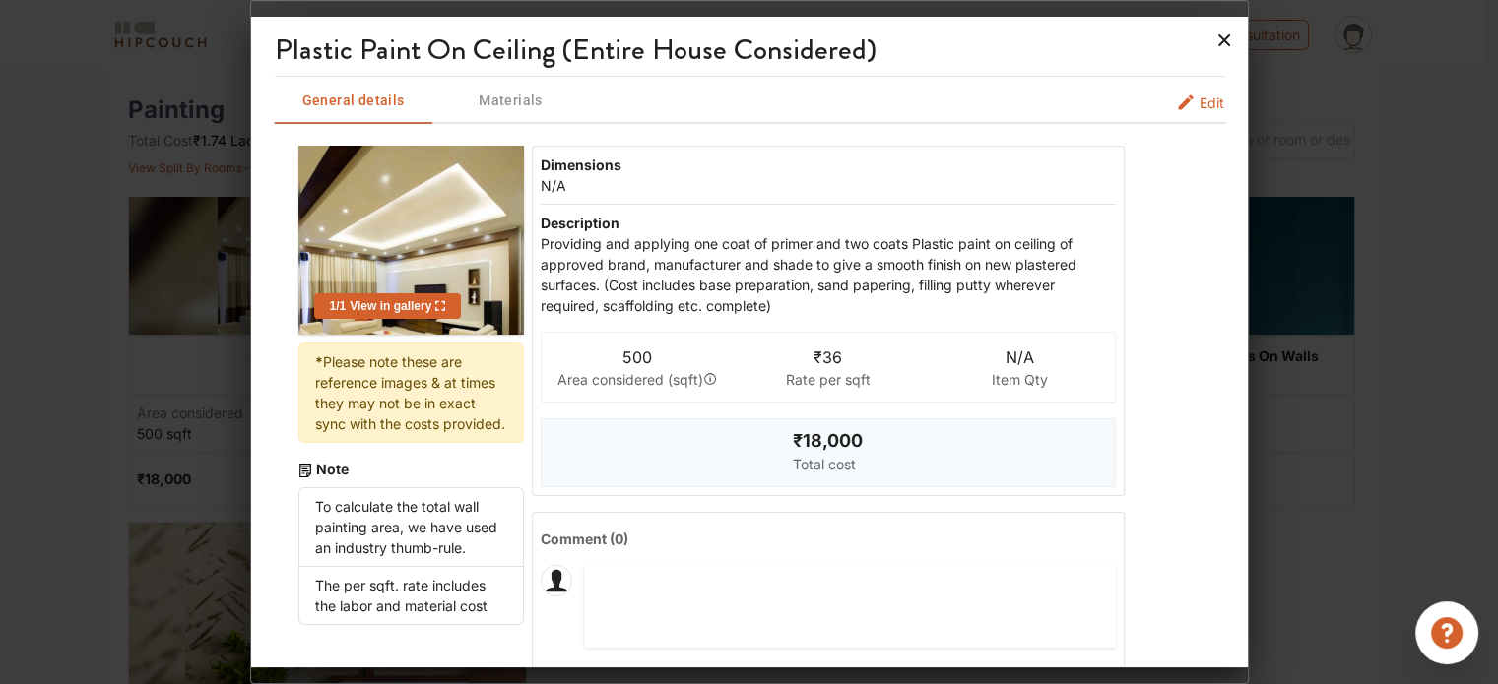
click at [1218, 48] on icon at bounding box center [1224, 41] width 32 height 32
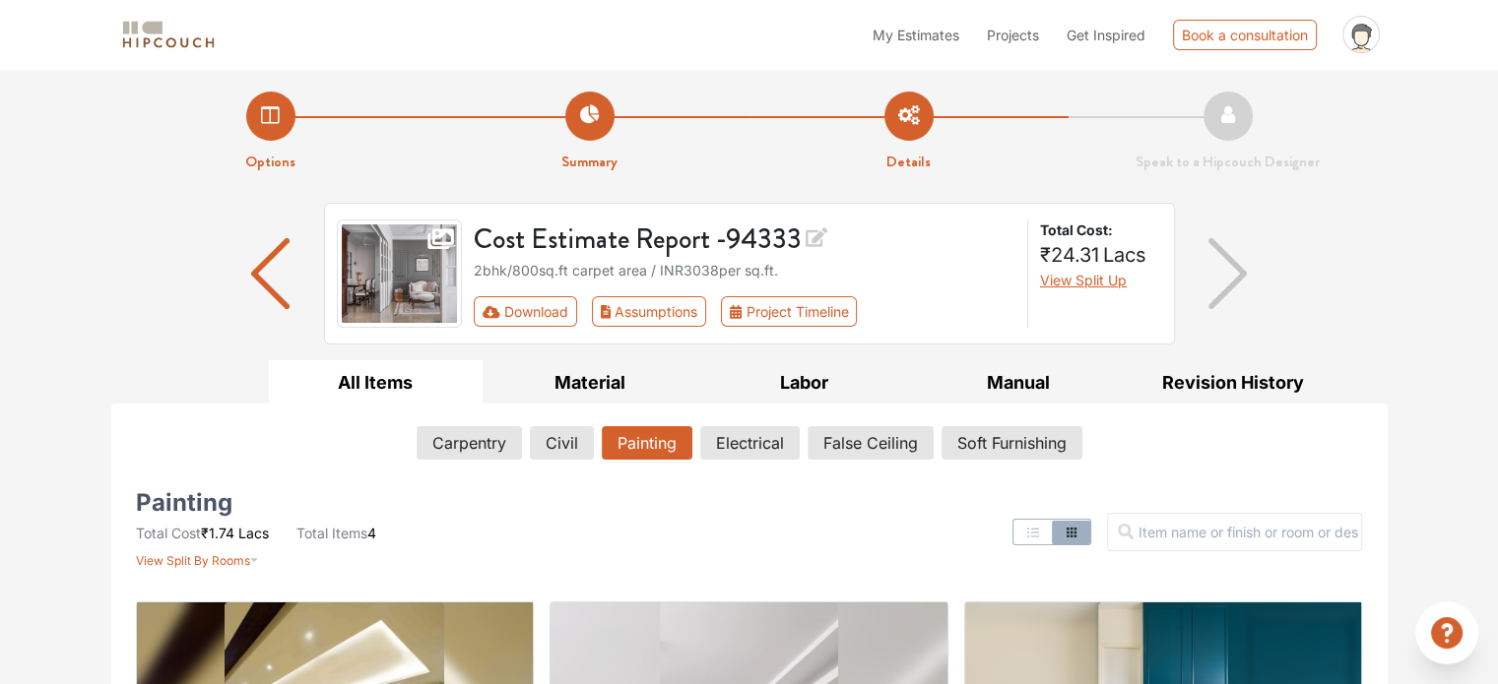
scroll to position [0, 0]
click at [1231, 279] on img "button" at bounding box center [1227, 274] width 38 height 71
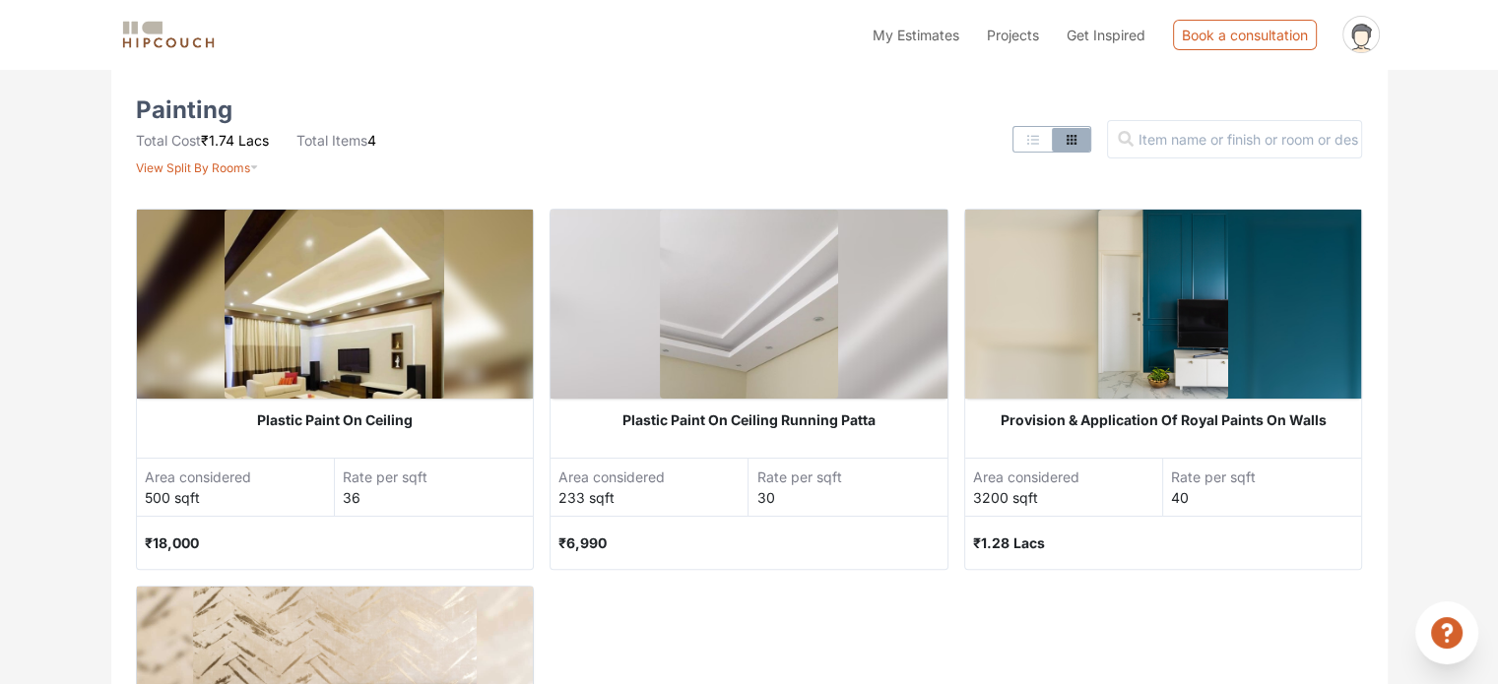
scroll to position [98, 0]
